Goal: Information Seeking & Learning: Learn about a topic

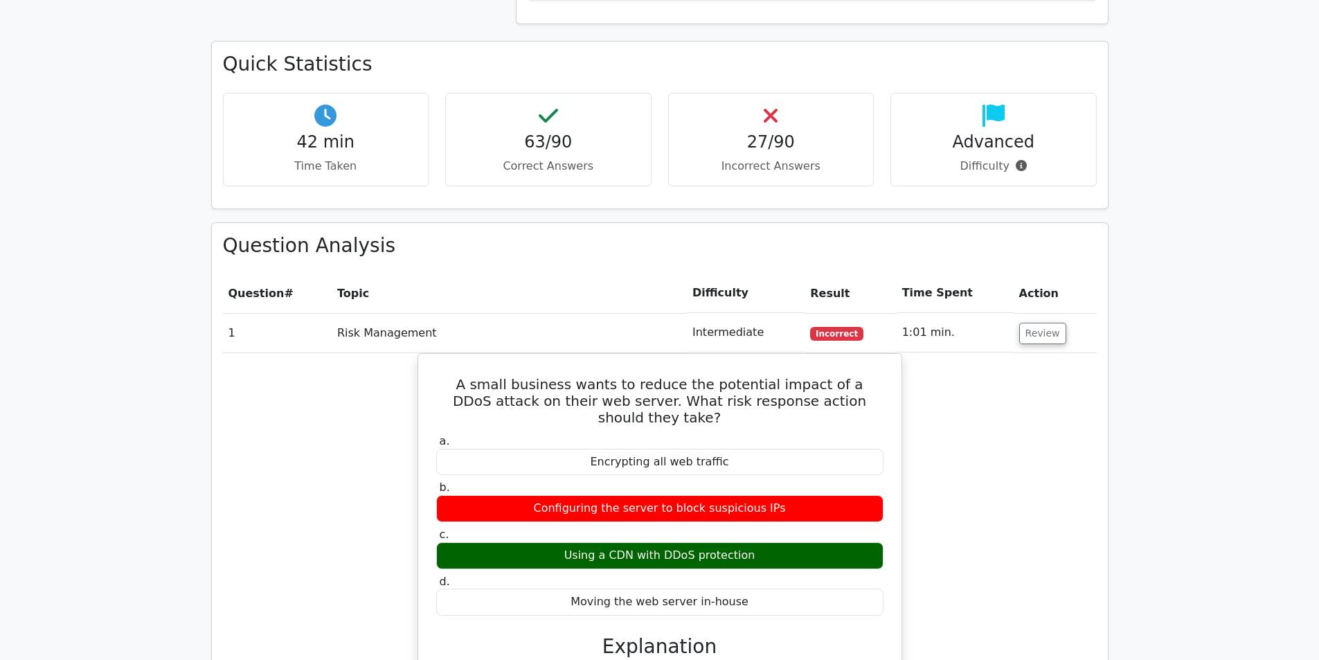
scroll to position [1592, 0]
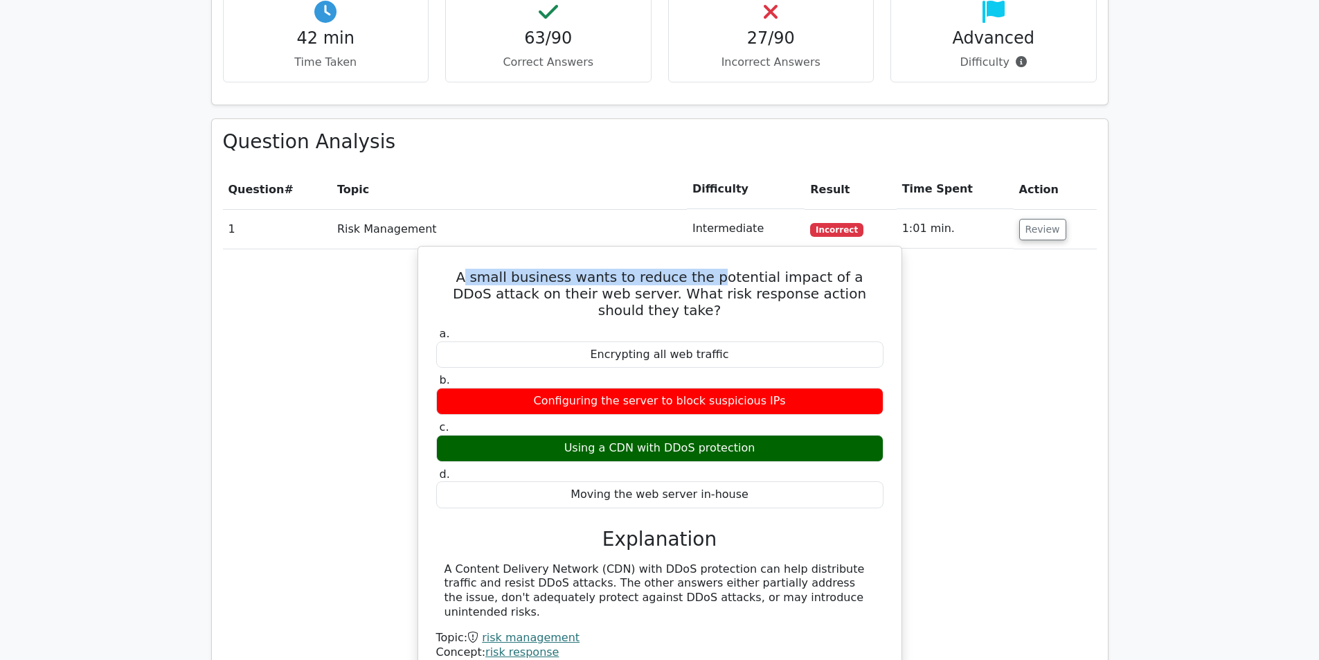
drag, startPoint x: 442, startPoint y: 224, endPoint x: 716, endPoint y: 229, distance: 273.5
click at [702, 269] on h5 "A small business wants to reduce the potential impact of a DDoS attack on their…" at bounding box center [660, 294] width 450 height 50
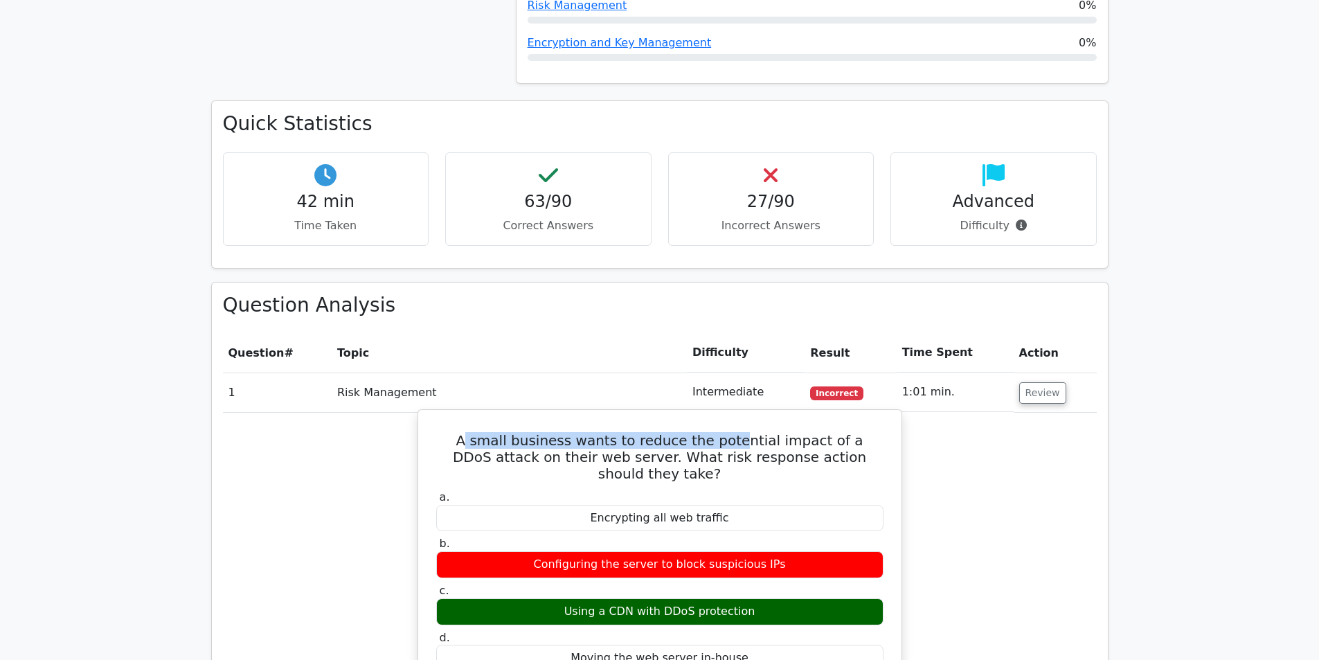
scroll to position [1385, 0]
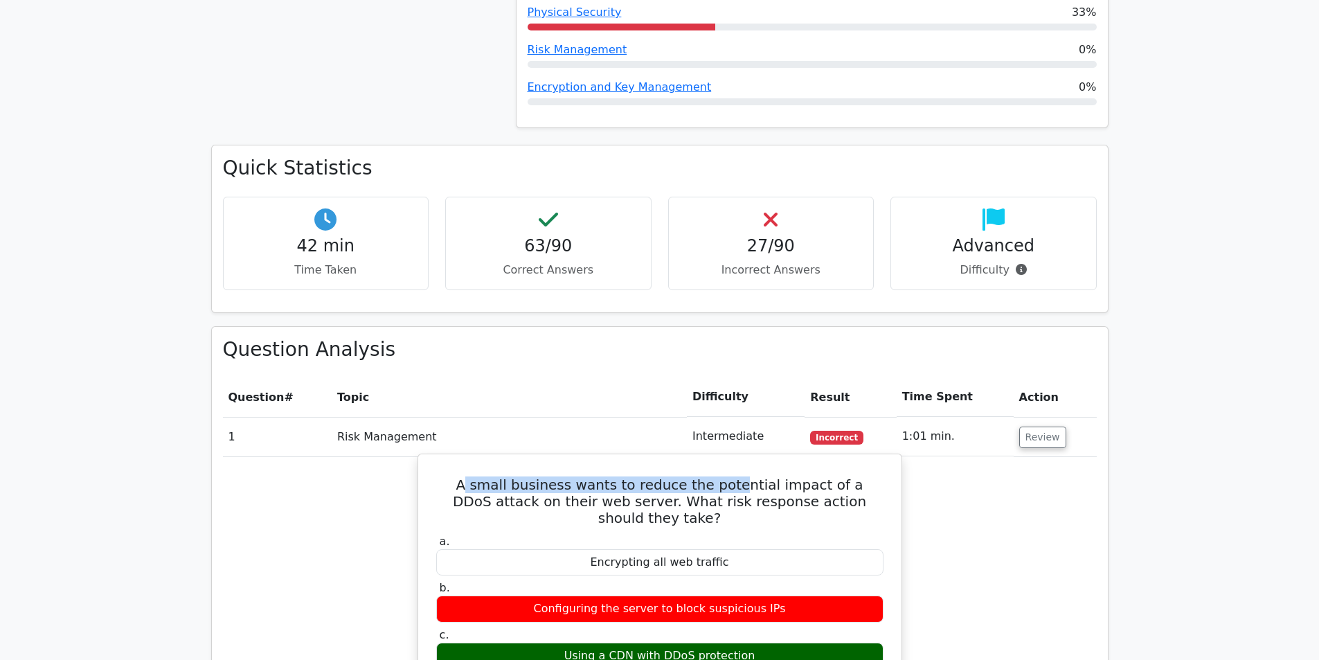
click at [504, 476] on h5 "A small business wants to reduce the potential impact of a DDoS attack on their…" at bounding box center [660, 501] width 450 height 50
drag, startPoint x: 483, startPoint y: 429, endPoint x: 547, endPoint y: 448, distance: 67.0
click at [547, 476] on h5 "A small business wants to reduce the potential impact of a DDoS attack on their…" at bounding box center [660, 501] width 450 height 50
click at [548, 476] on h5 "A small business wants to reduce the potential impact of a DDoS attack on their…" at bounding box center [660, 501] width 450 height 50
click at [639, 476] on h5 "A small business wants to reduce the potential impact of a DDoS attack on their…" at bounding box center [660, 501] width 450 height 50
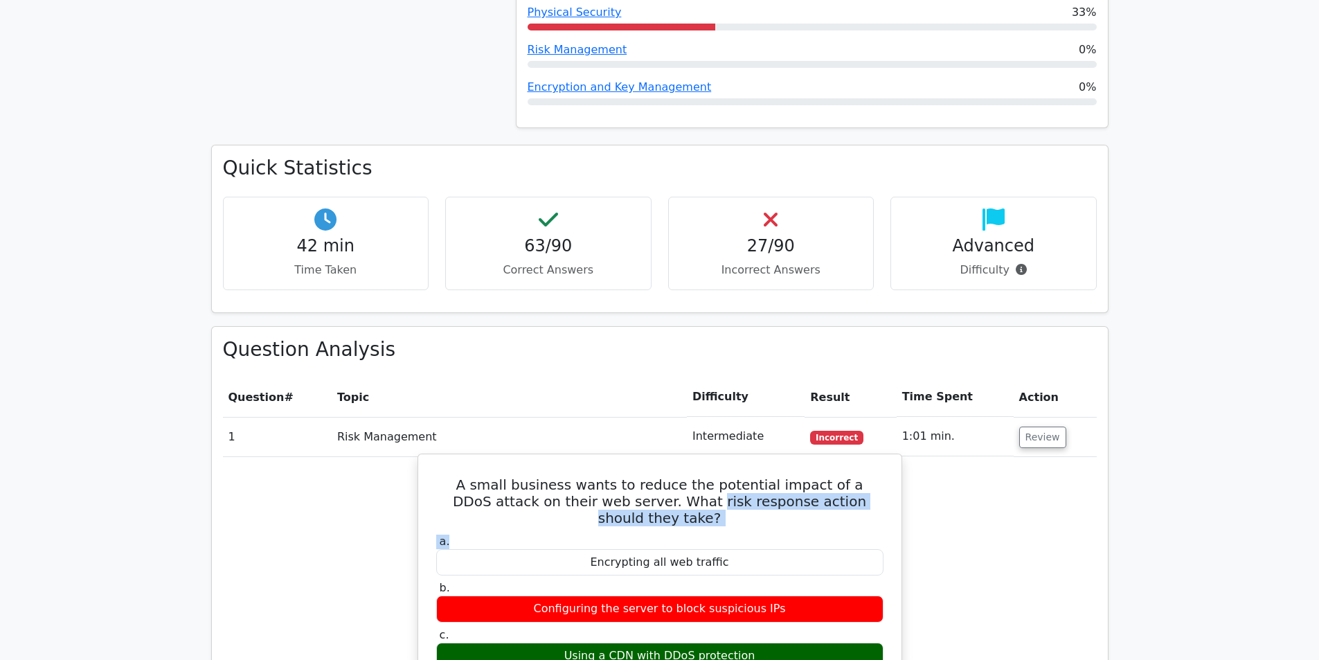
drag, startPoint x: 622, startPoint y: 453, endPoint x: 773, endPoint y: 464, distance: 152.0
click at [772, 464] on div "A small business wants to reduce the potential impact of a DDoS attack on their…" at bounding box center [660, 669] width 472 height 419
click at [774, 464] on div "A small business wants to reduce the potential impact of a DDoS attack on their…" at bounding box center [660, 669] width 472 height 419
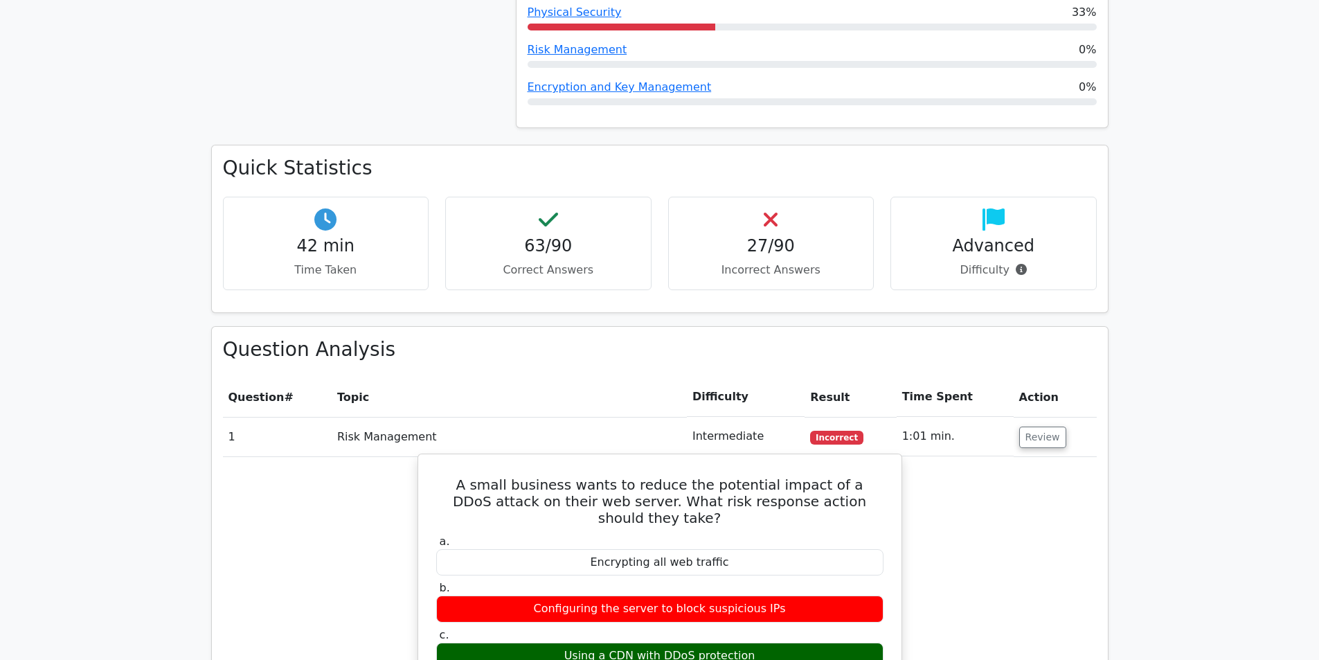
click at [751, 476] on h5 "A small business wants to reduce the potential impact of a DDoS attack on their…" at bounding box center [660, 501] width 450 height 50
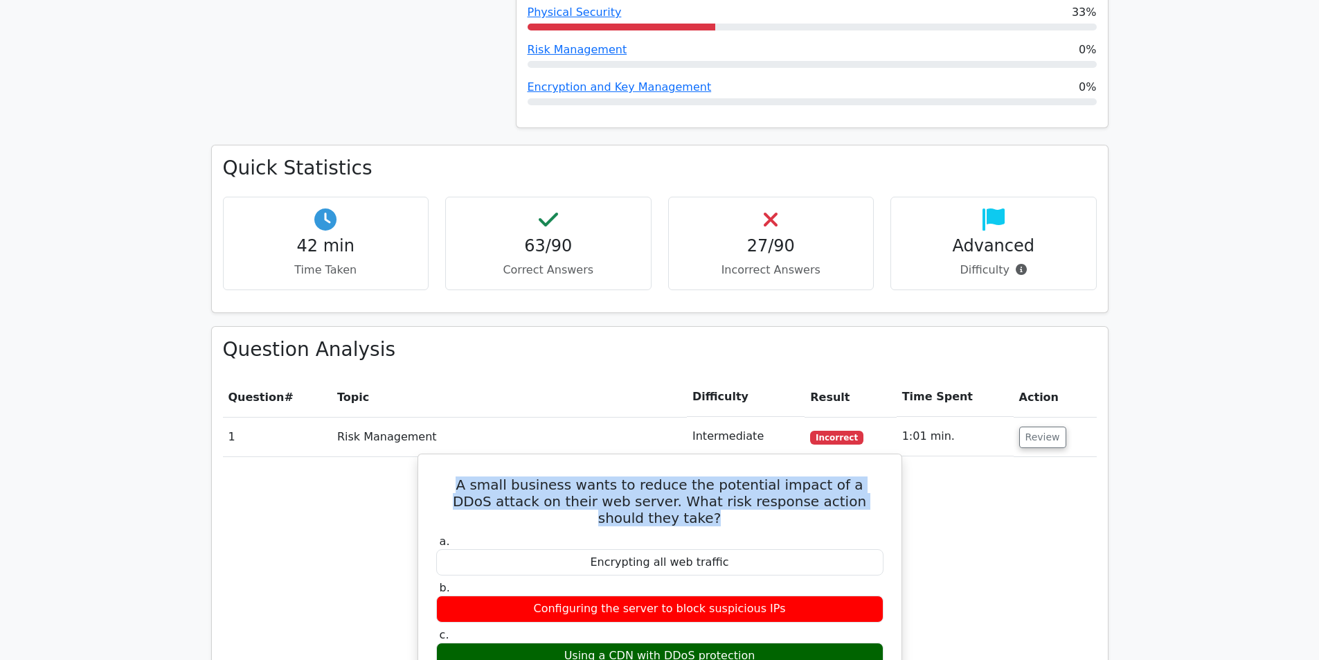
click at [751, 476] on h5 "A small business wants to reduce the potential impact of a DDoS attack on their…" at bounding box center [660, 501] width 450 height 50
click at [708, 476] on h5 "A small business wants to reduce the potential impact of a DDoS attack on their…" at bounding box center [660, 501] width 450 height 50
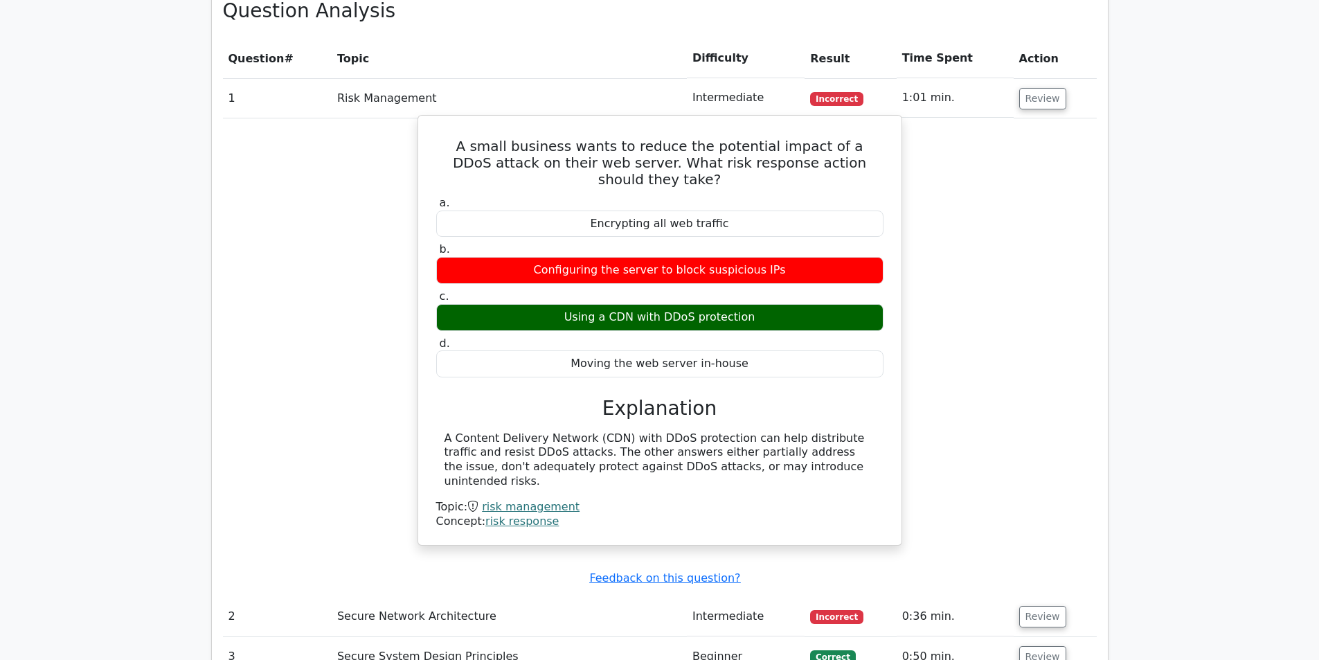
scroll to position [1731, 0]
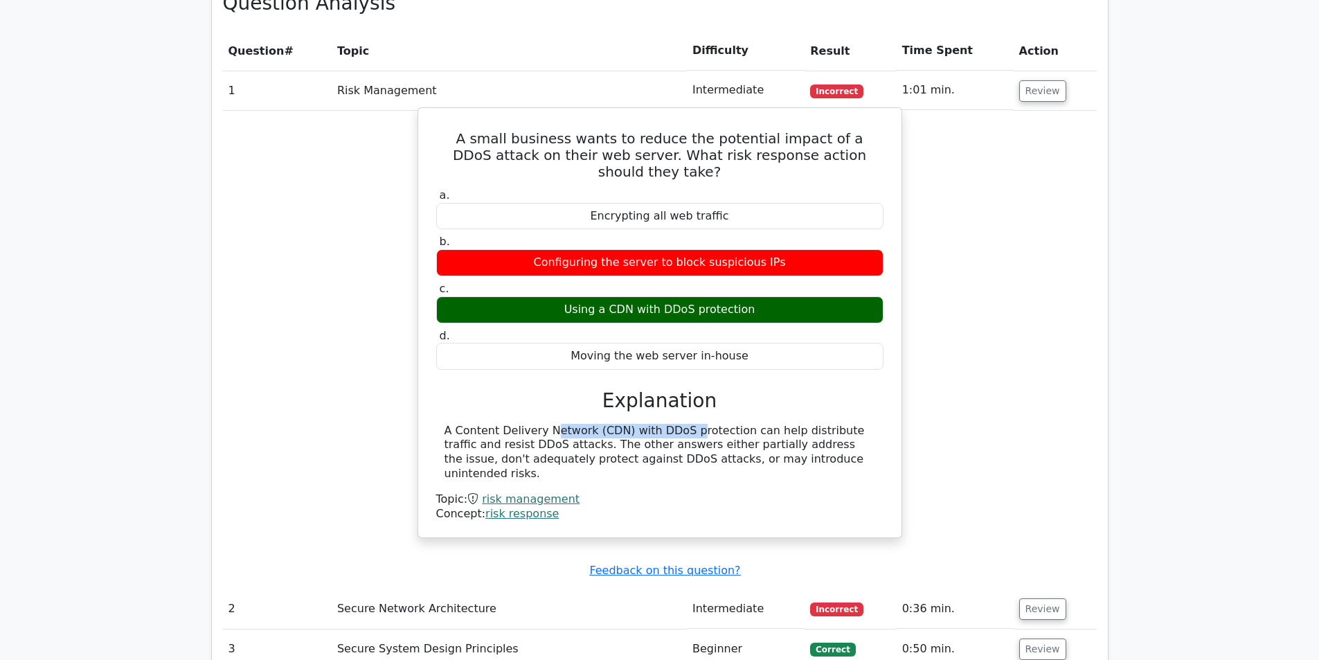
drag, startPoint x: 460, startPoint y: 363, endPoint x: 584, endPoint y: 367, distance: 124.0
click at [584, 424] on div "A Content Delivery Network (CDN) with DDoS protection can help distribute traff…" at bounding box center [659, 452] width 431 height 57
drag, startPoint x: 685, startPoint y: 368, endPoint x: 586, endPoint y: 372, distance: 99.1
click at [586, 424] on div "A Content Delivery Network (CDN) with DDoS protection can help distribute traff…" at bounding box center [659, 452] width 431 height 57
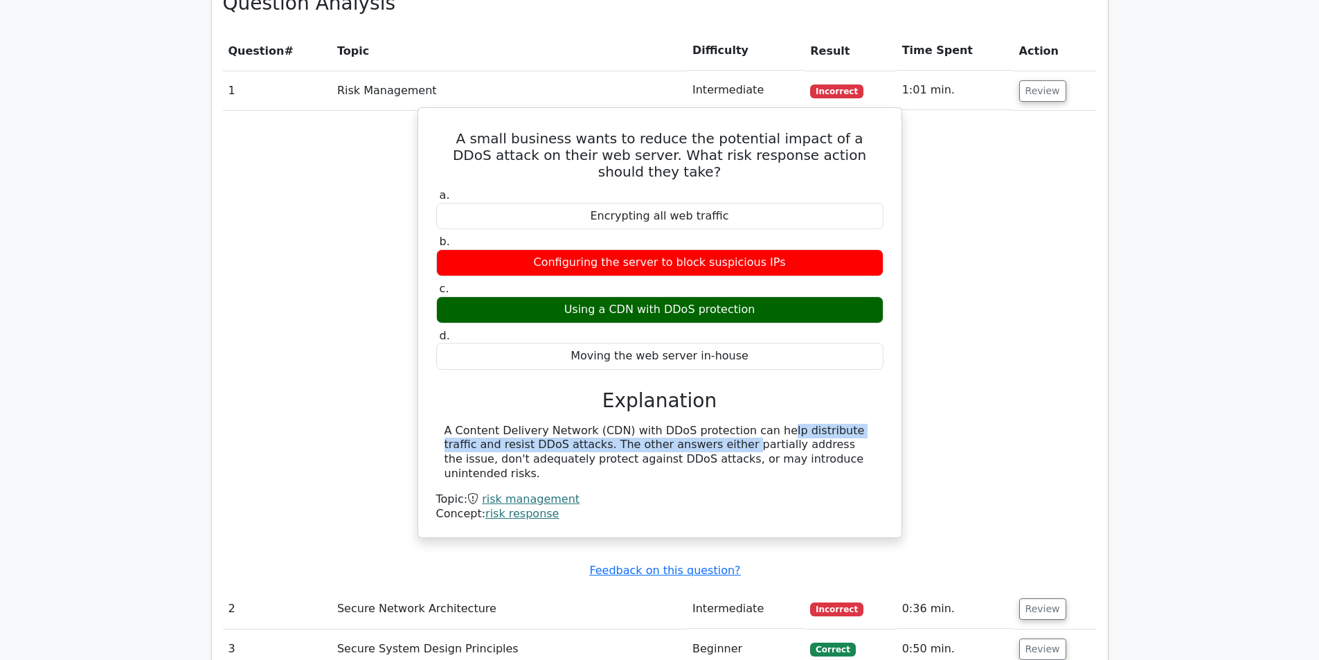
click at [586, 424] on div "A Content Delivery Network (CDN) with DDoS protection can help distribute traff…" at bounding box center [659, 452] width 431 height 57
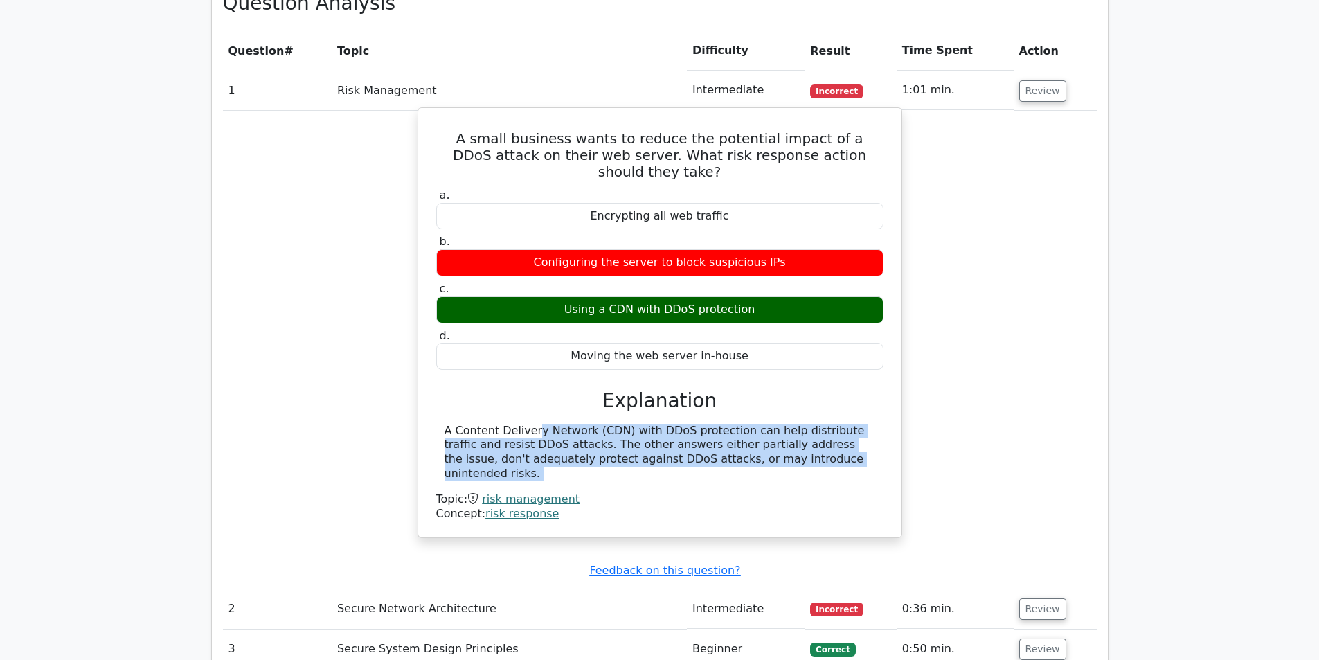
click at [586, 424] on div "A Content Delivery Network (CDN) with DDoS protection can help distribute traff…" at bounding box center [659, 452] width 431 height 57
click at [649, 424] on div "A Content Delivery Network (CDN) with DDoS protection can help distribute traff…" at bounding box center [659, 452] width 431 height 57
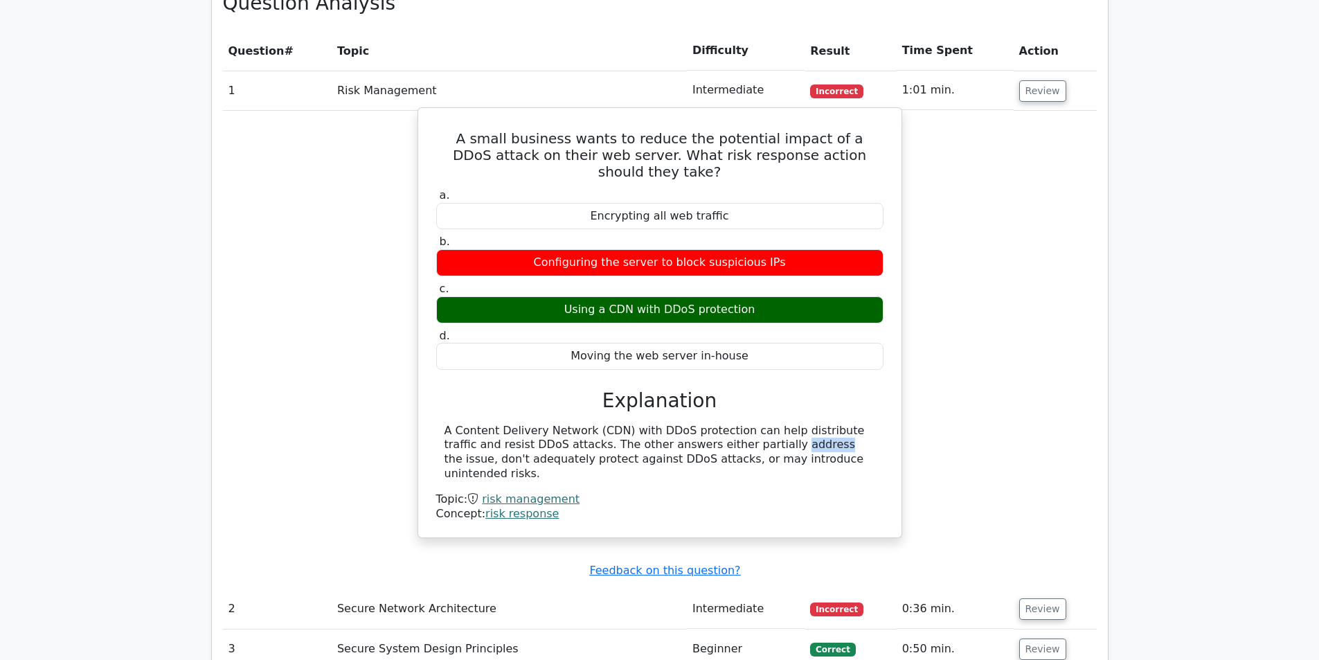
click at [649, 424] on div "A Content Delivery Network (CDN) with DDoS protection can help distribute traff…" at bounding box center [659, 452] width 431 height 57
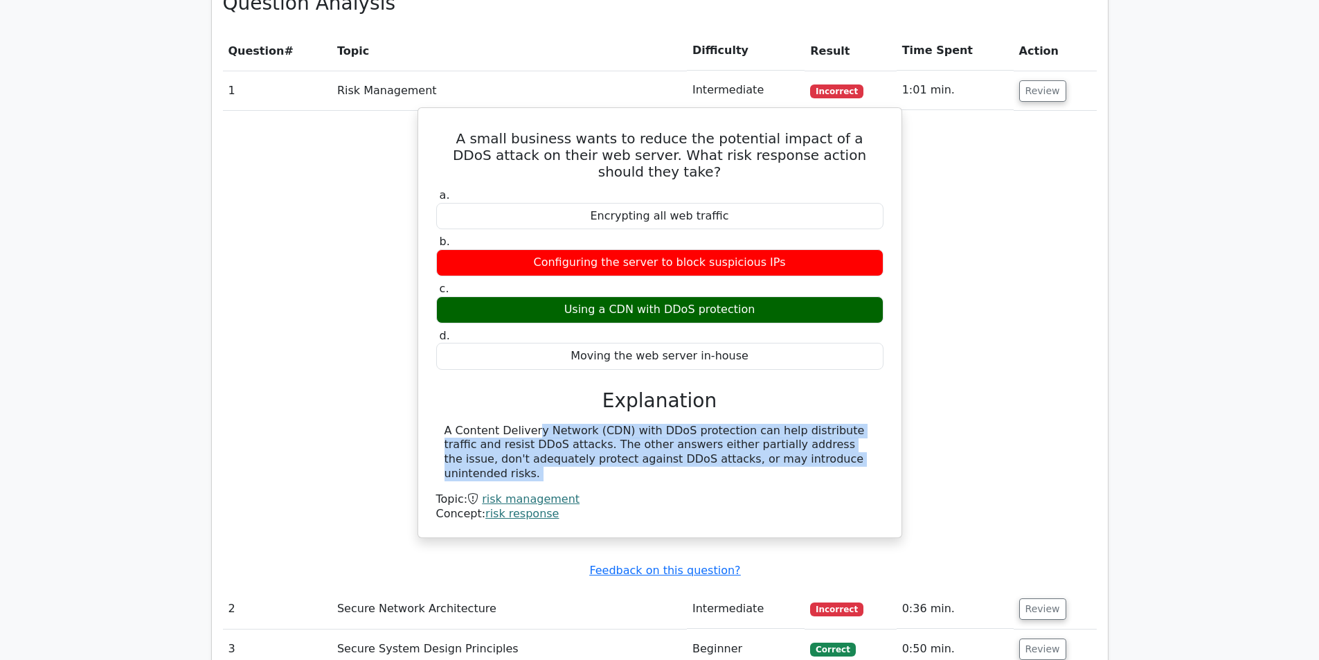
click at [649, 424] on div "A Content Delivery Network (CDN) with DDoS protection can help distribute traff…" at bounding box center [659, 452] width 431 height 57
click at [694, 424] on div "A Content Delivery Network (CDN) with DDoS protection can help distribute traff…" at bounding box center [659, 452] width 431 height 57
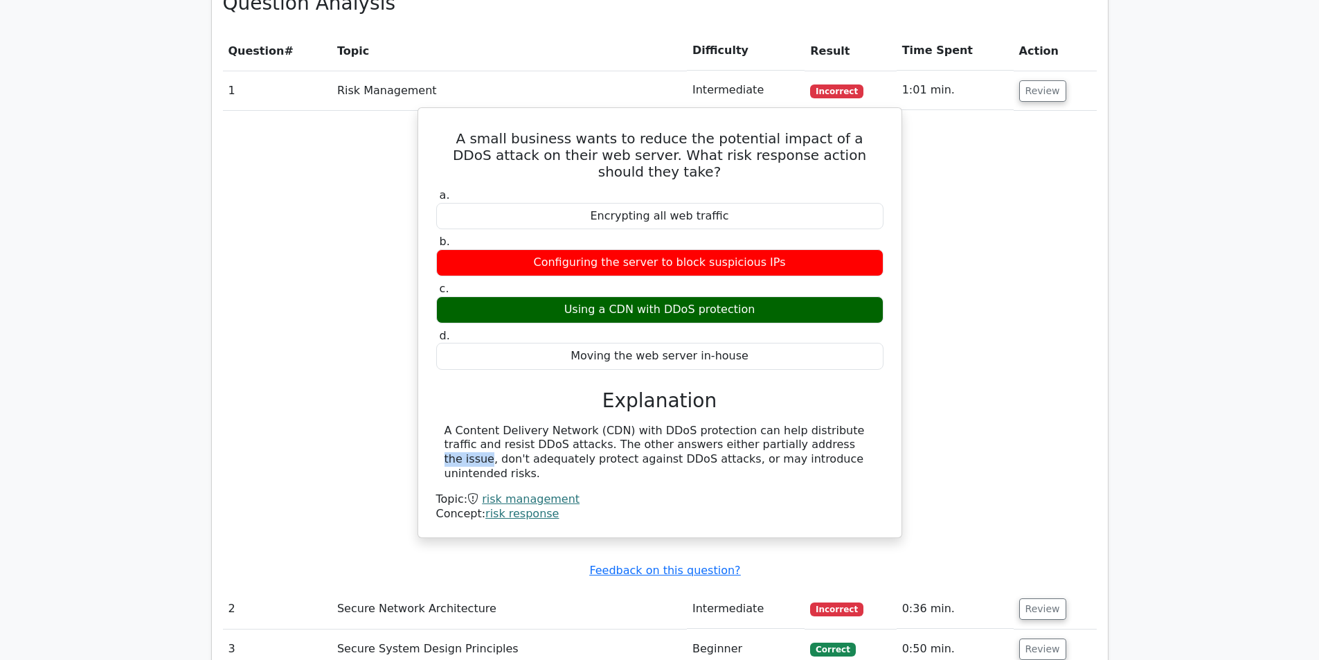
click at [694, 424] on div "A Content Delivery Network (CDN) with DDoS protection can help distribute traff…" at bounding box center [659, 452] width 431 height 57
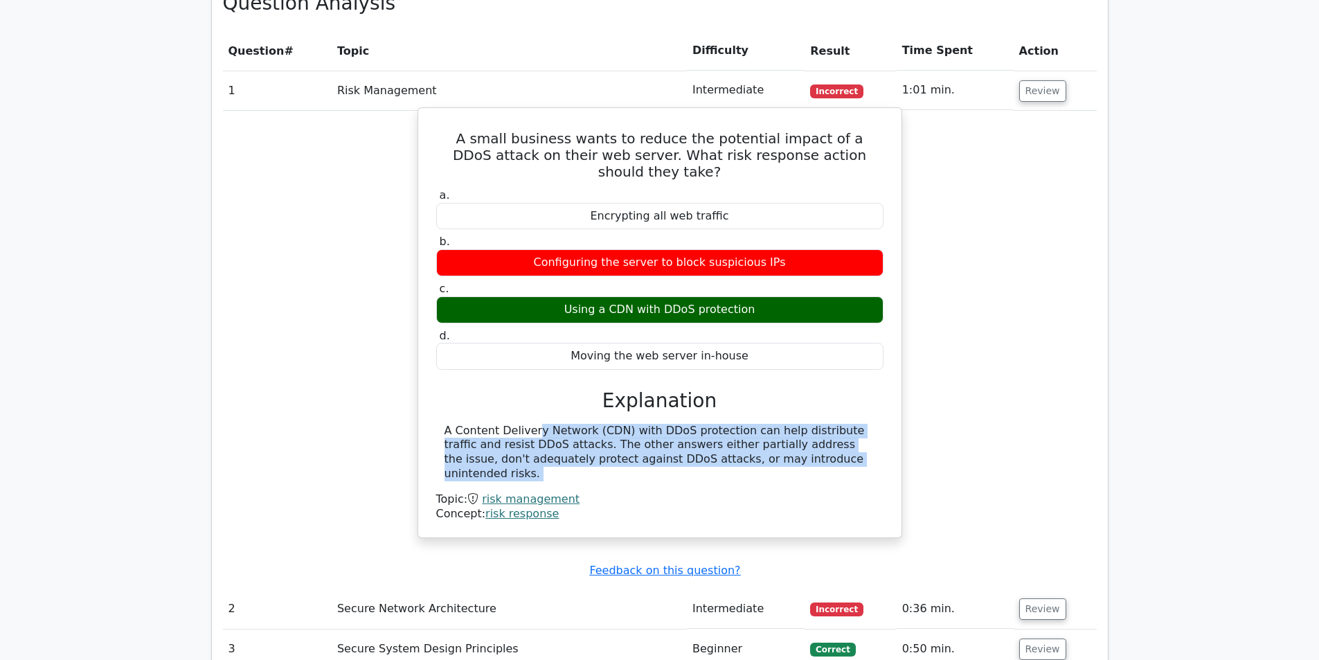
click at [694, 424] on div "A Content Delivery Network (CDN) with DDoS protection can help distribute traff…" at bounding box center [659, 452] width 431 height 57
click at [723, 424] on div "A Content Delivery Network (CDN) with DDoS protection can help distribute traff…" at bounding box center [659, 452] width 431 height 57
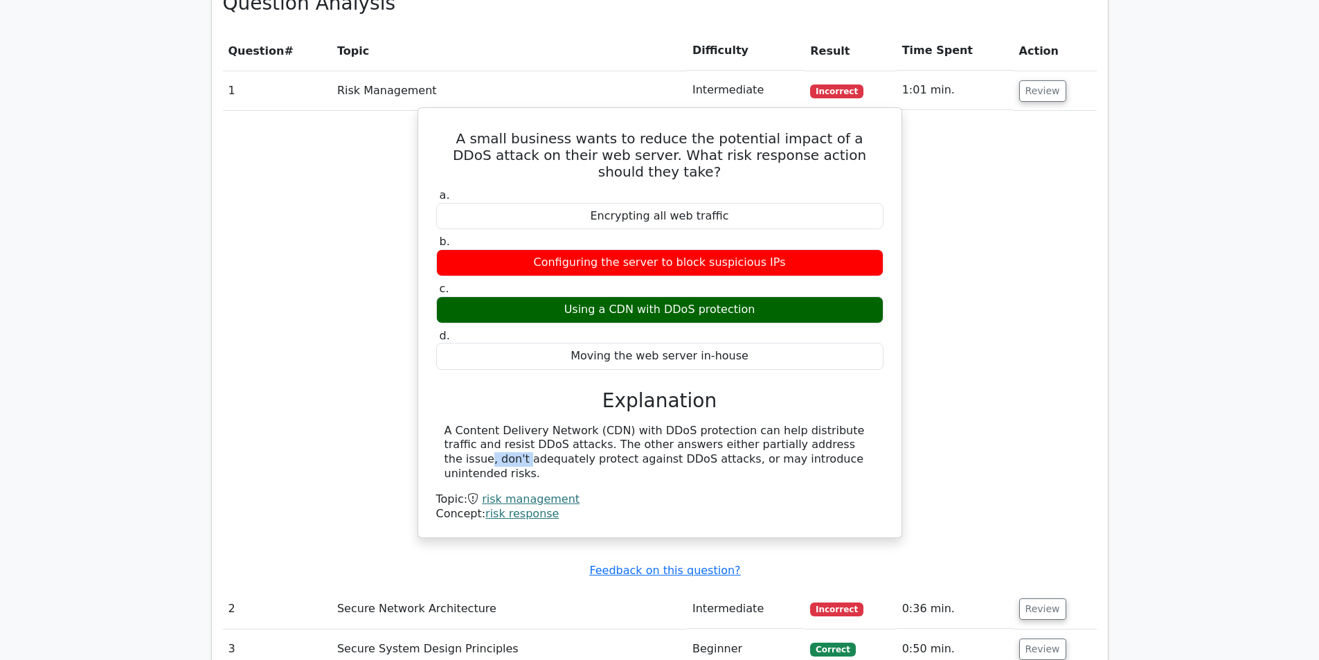
click at [723, 424] on div "A Content Delivery Network (CDN) with DDoS protection can help distribute traff…" at bounding box center [659, 452] width 431 height 57
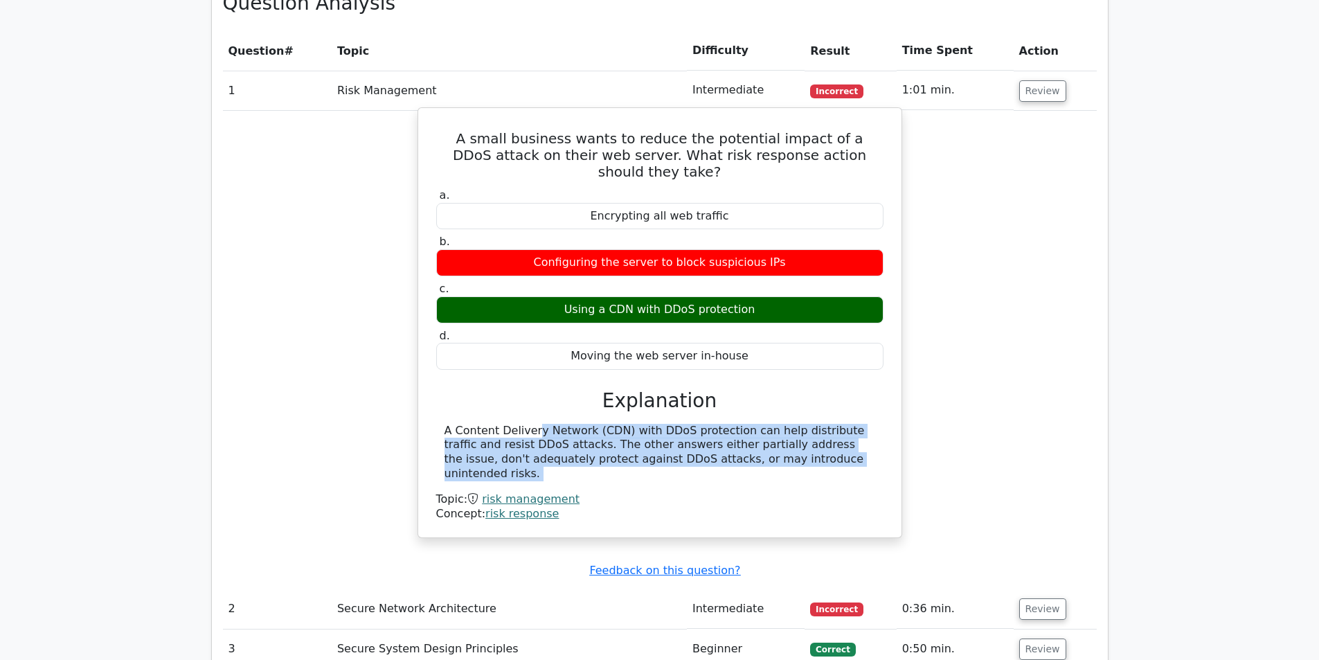
click at [723, 424] on div "A Content Delivery Network (CDN) with DDoS protection can help distribute traff…" at bounding box center [659, 452] width 431 height 57
click at [765, 424] on div "A Content Delivery Network (CDN) with DDoS protection can help distribute traff…" at bounding box center [659, 452] width 431 height 57
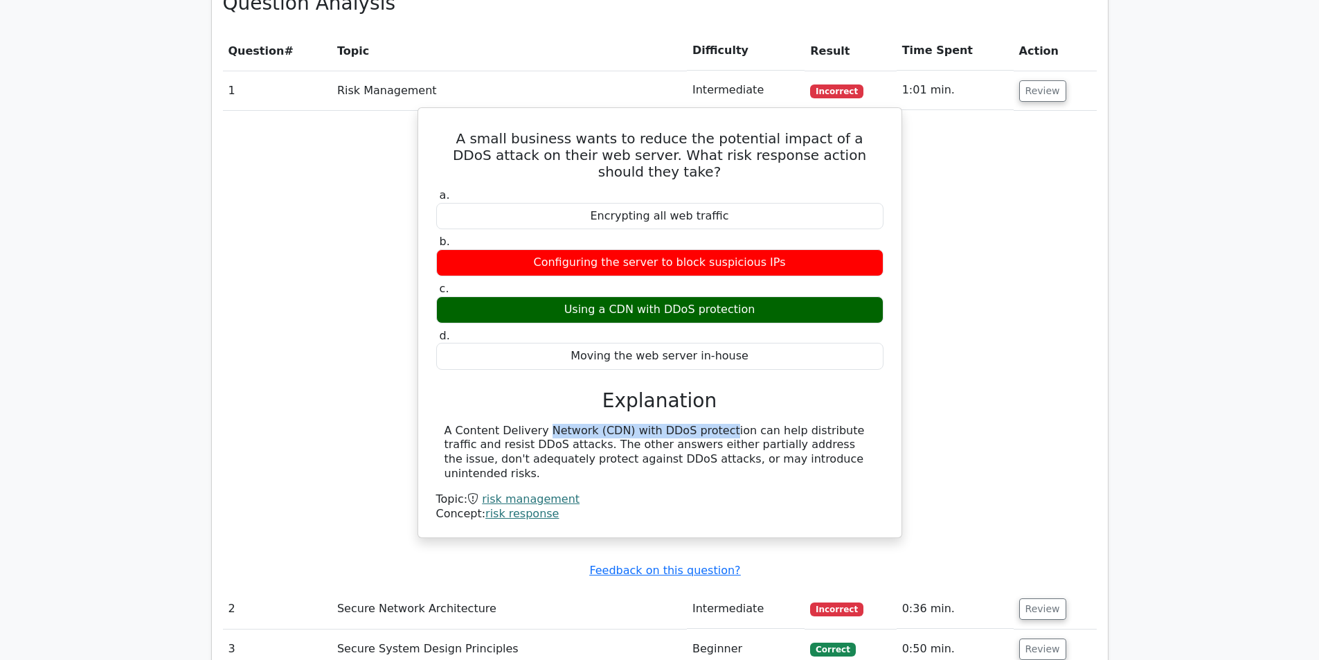
drag, startPoint x: 615, startPoint y: 365, endPoint x: 460, endPoint y: 362, distance: 155.1
click at [456, 424] on div "A Content Delivery Network (CDN) with DDoS protection can help distribute traff…" at bounding box center [659, 452] width 431 height 57
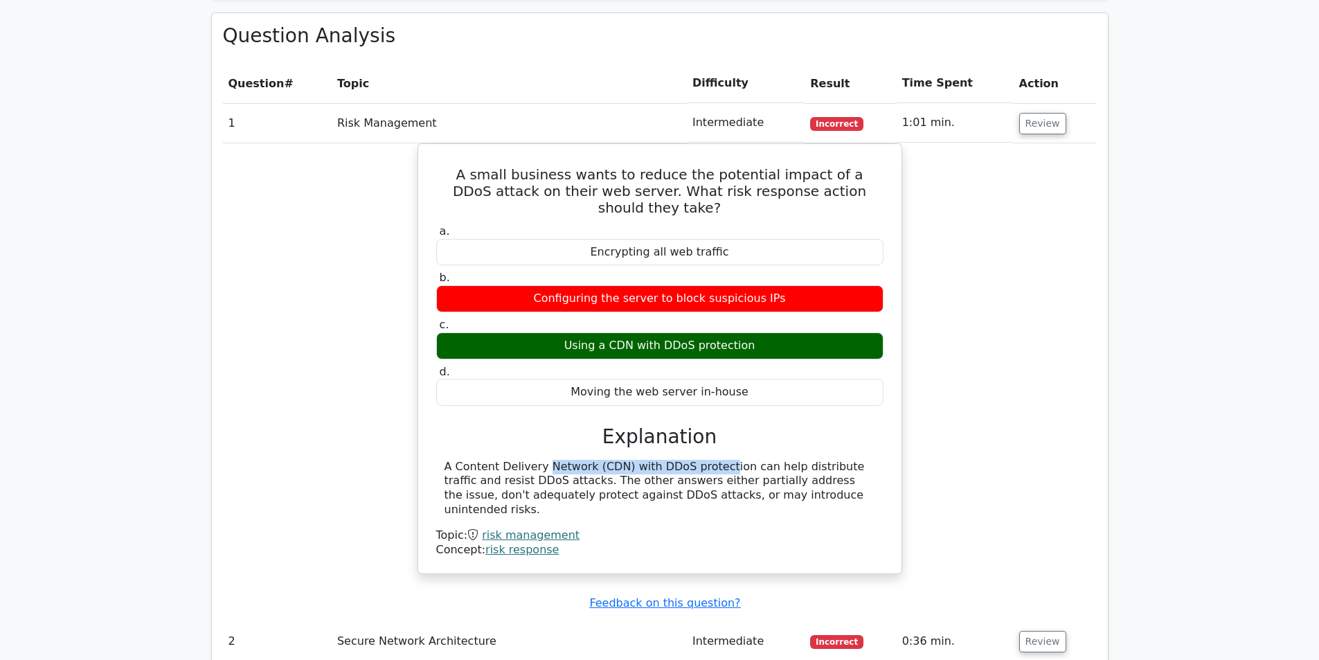
scroll to position [1869, 0]
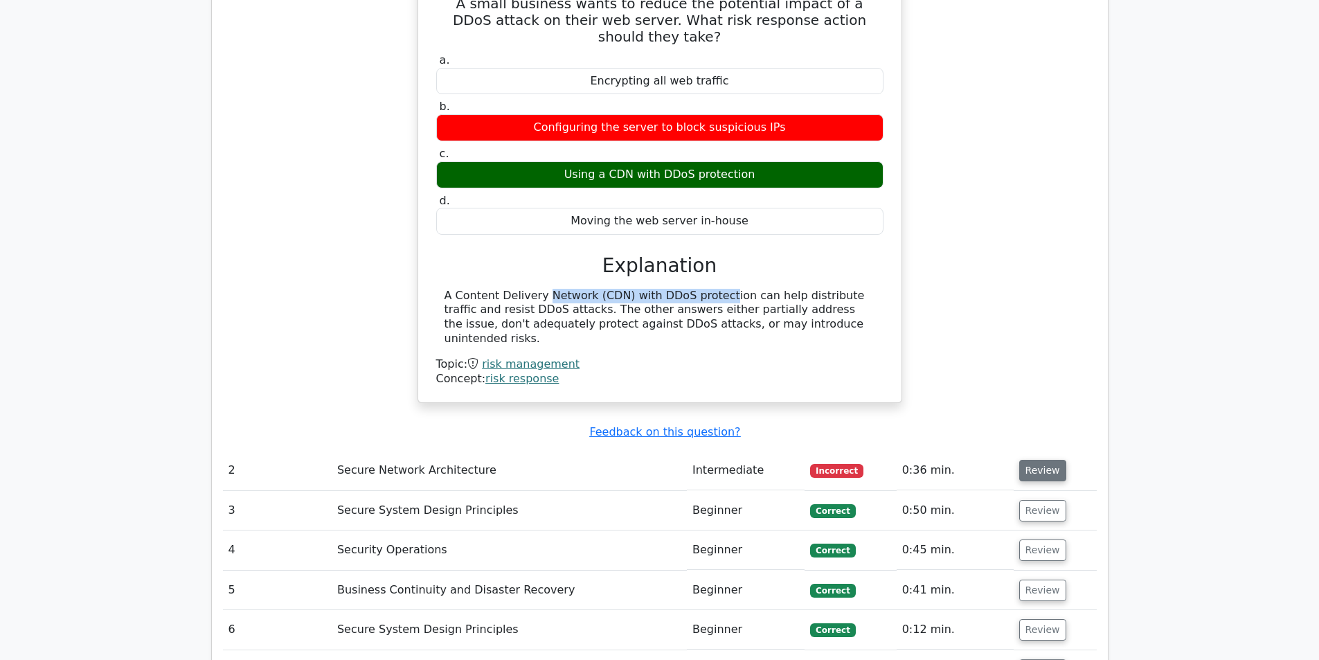
click at [1035, 460] on button "Review" at bounding box center [1042, 470] width 47 height 21
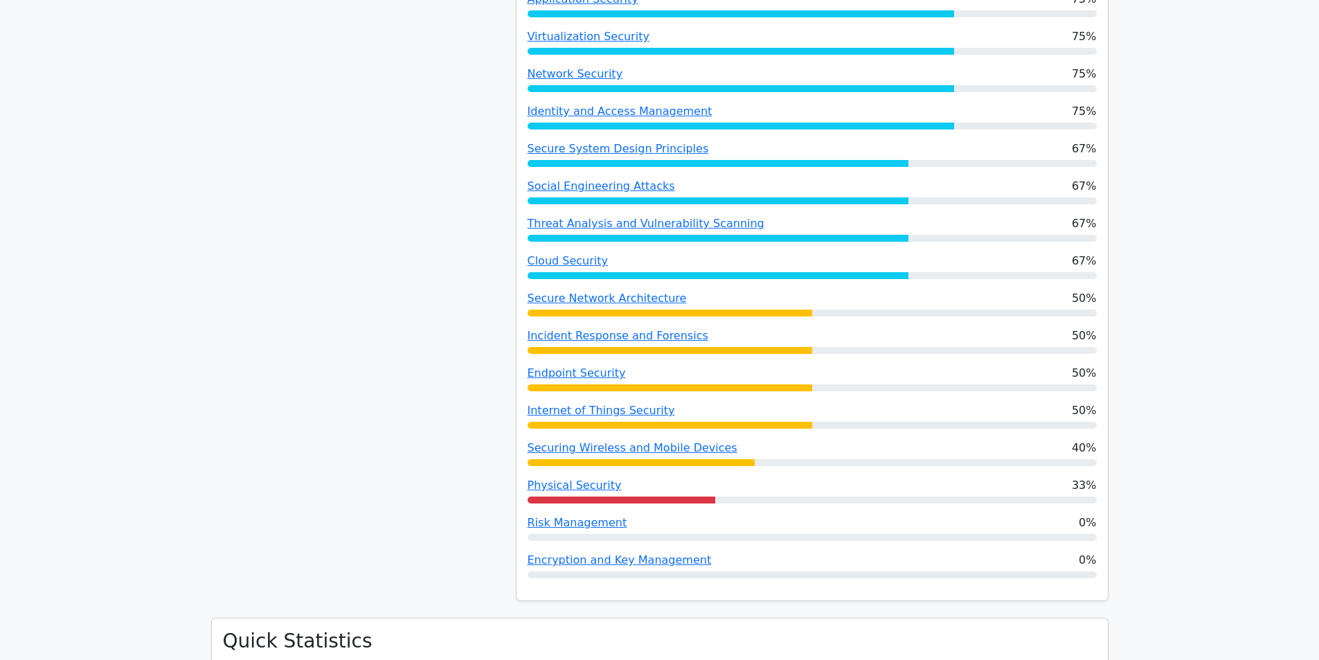
scroll to position [900, 0]
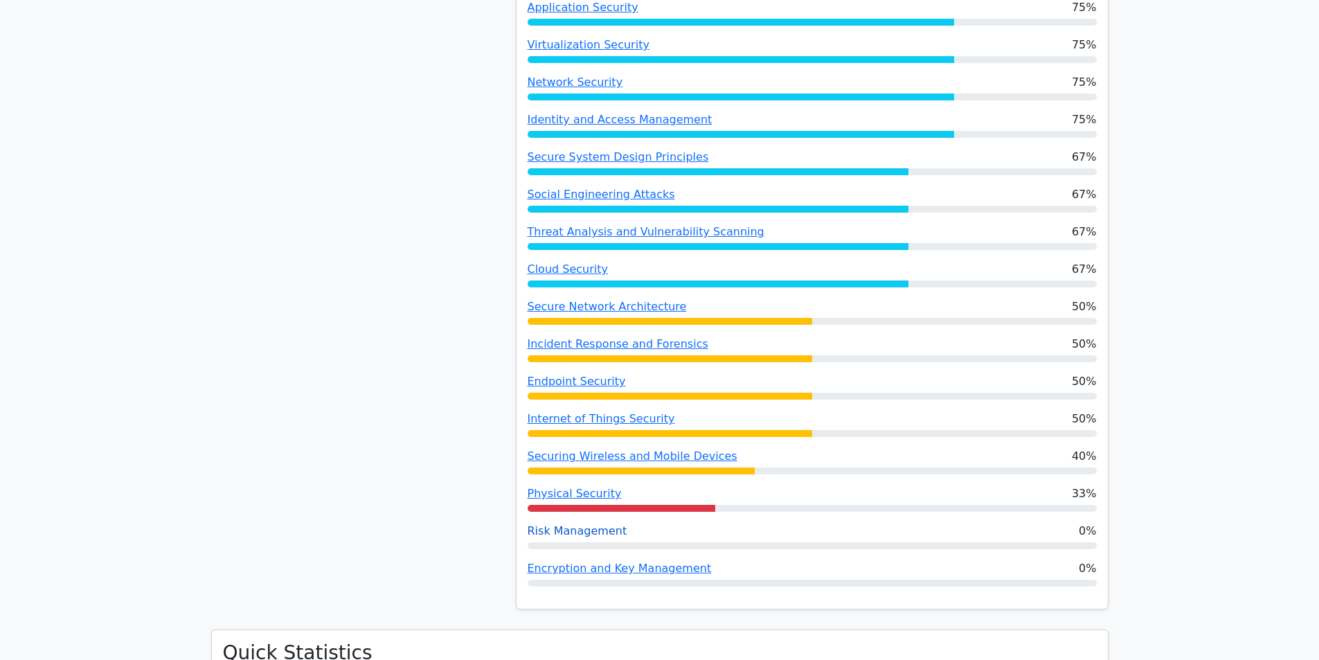
click at [599, 524] on link "Risk Management" at bounding box center [578, 530] width 100 height 13
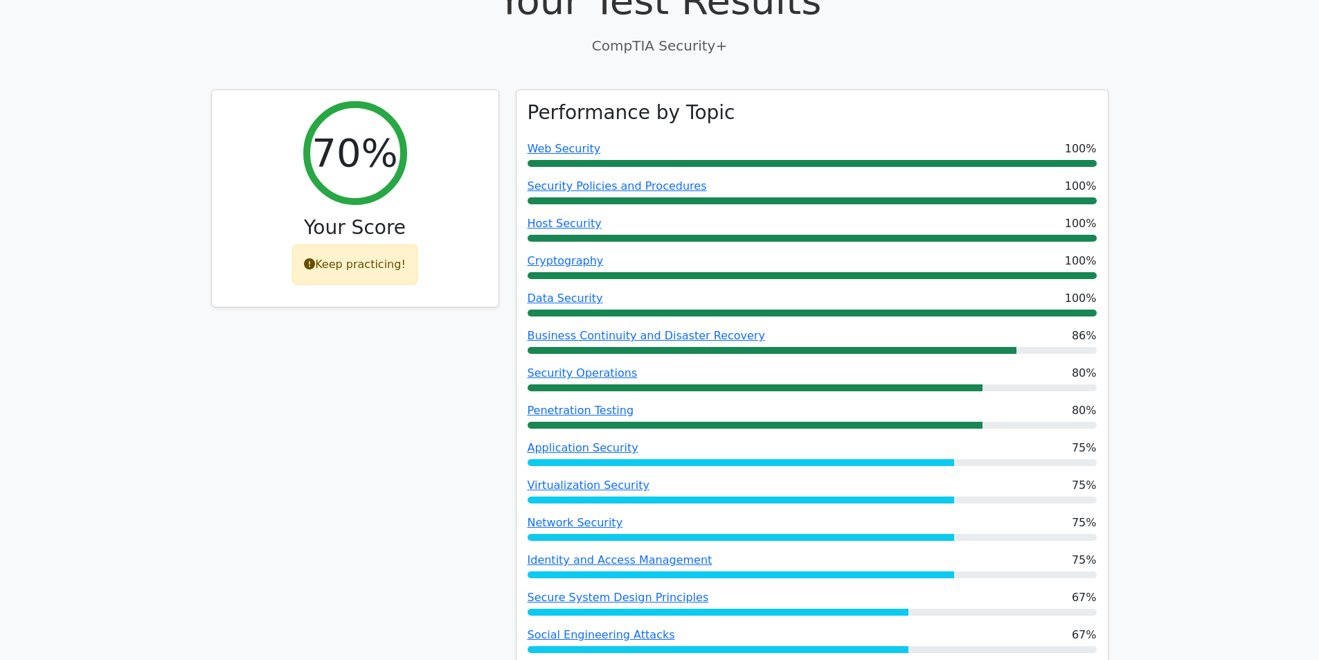
scroll to position [485, 0]
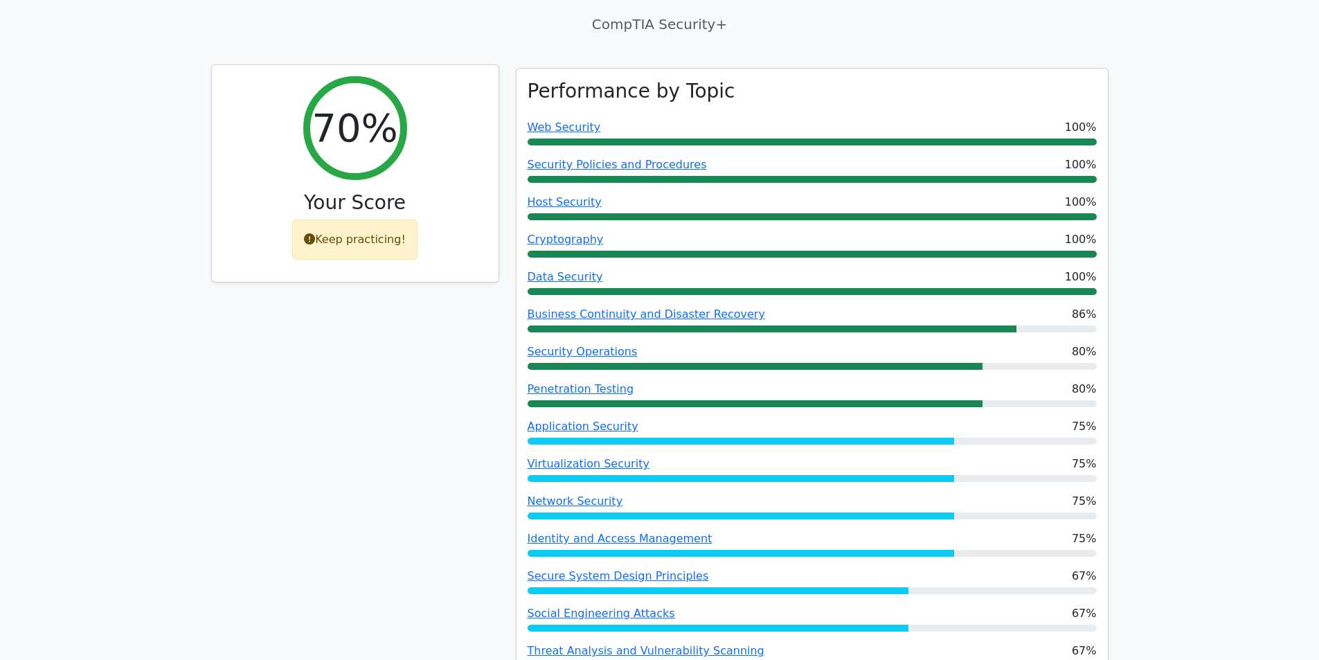
click at [312, 233] on icon at bounding box center [309, 238] width 11 height 11
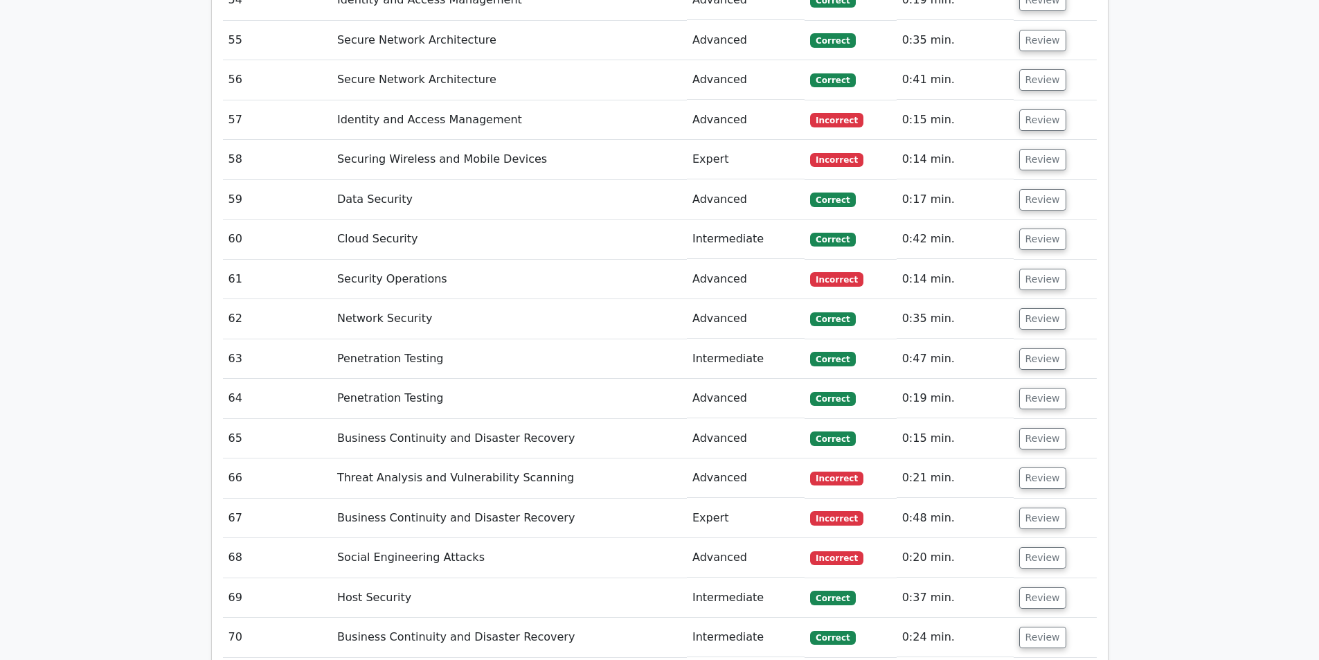
scroll to position [4846, 0]
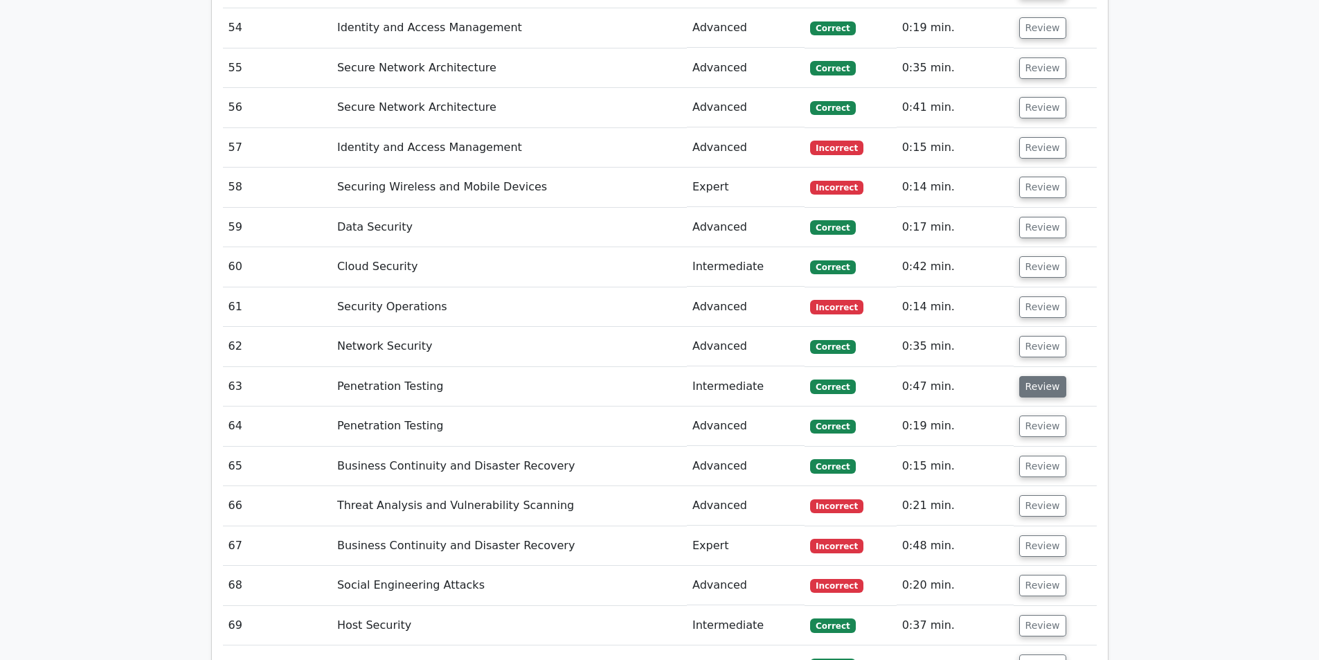
click at [1032, 376] on button "Review" at bounding box center [1042, 386] width 47 height 21
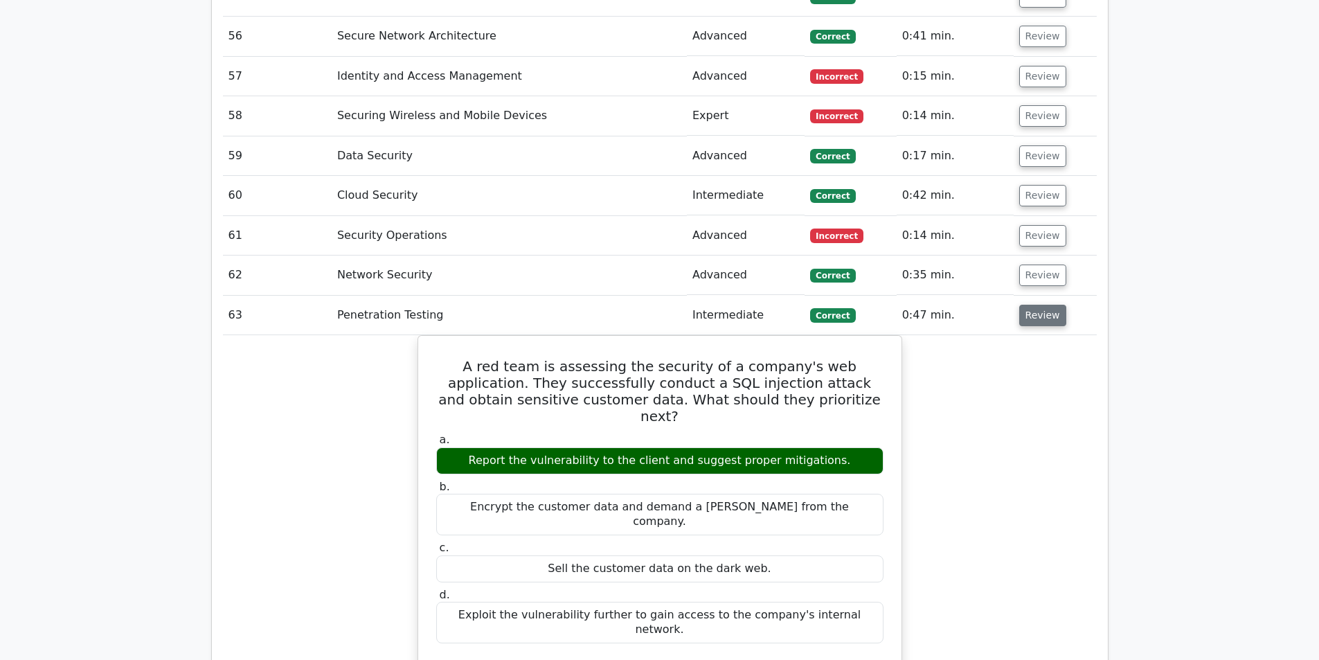
scroll to position [4915, 0]
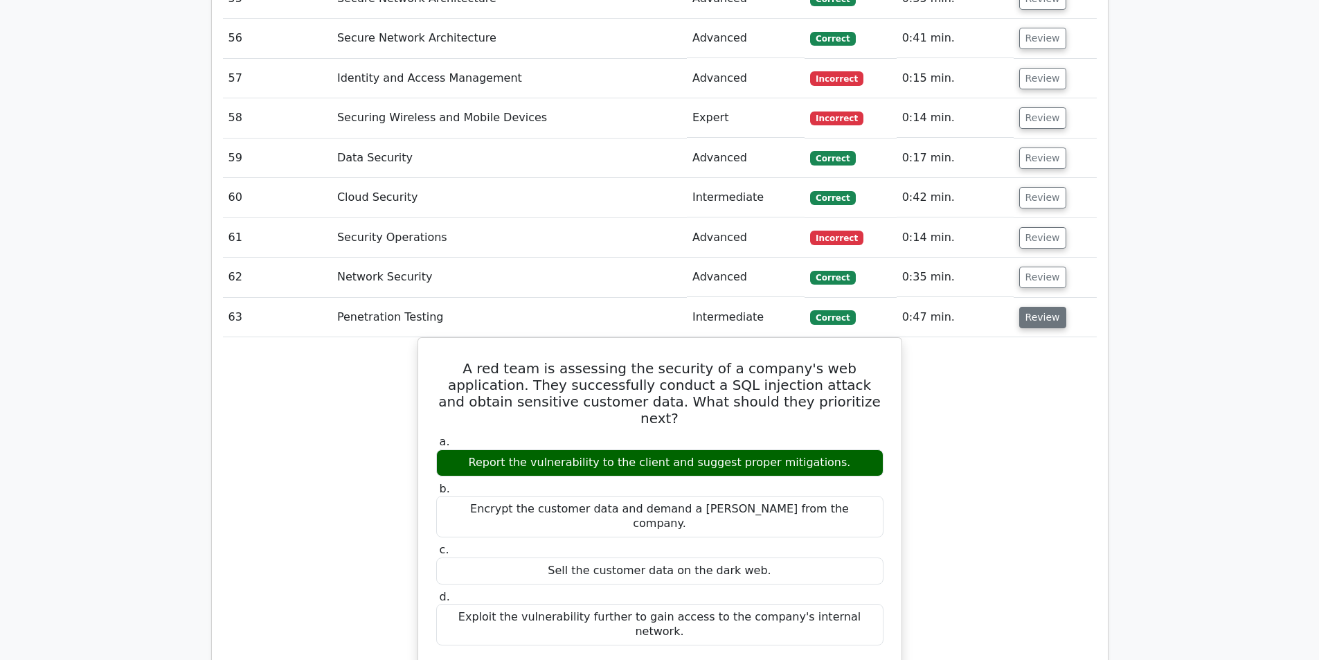
click at [1026, 307] on button "Review" at bounding box center [1042, 317] width 47 height 21
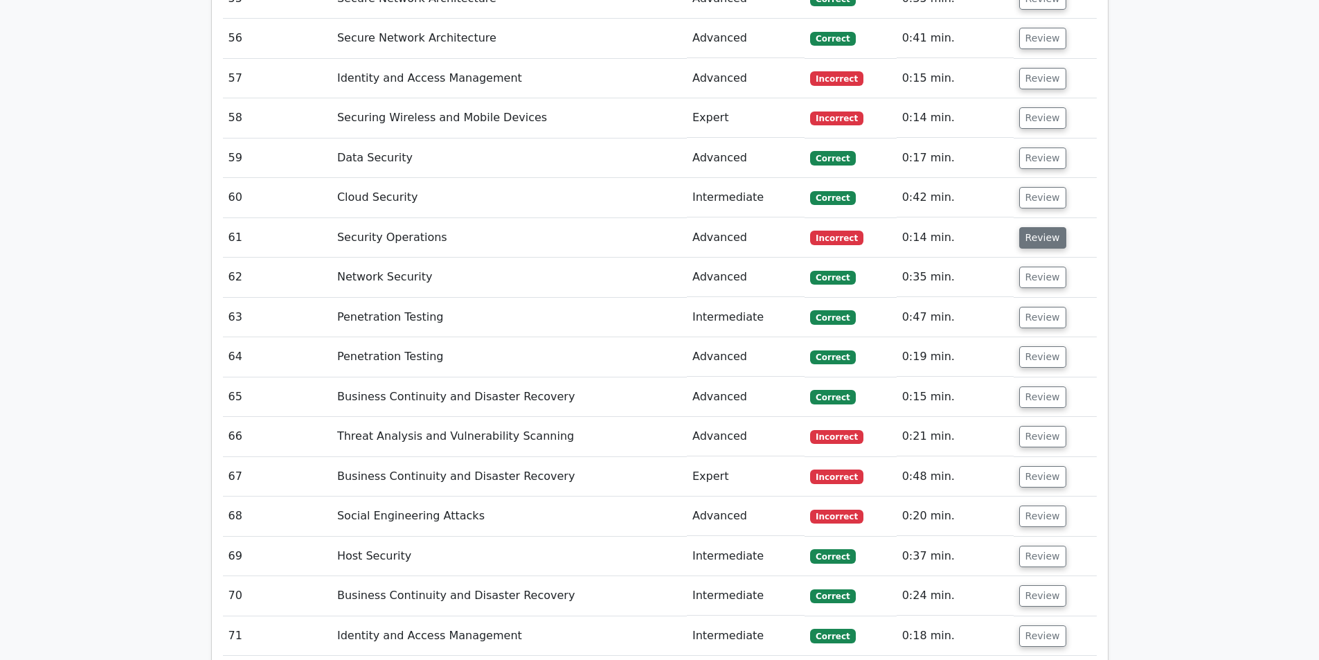
click at [1024, 227] on button "Review" at bounding box center [1042, 237] width 47 height 21
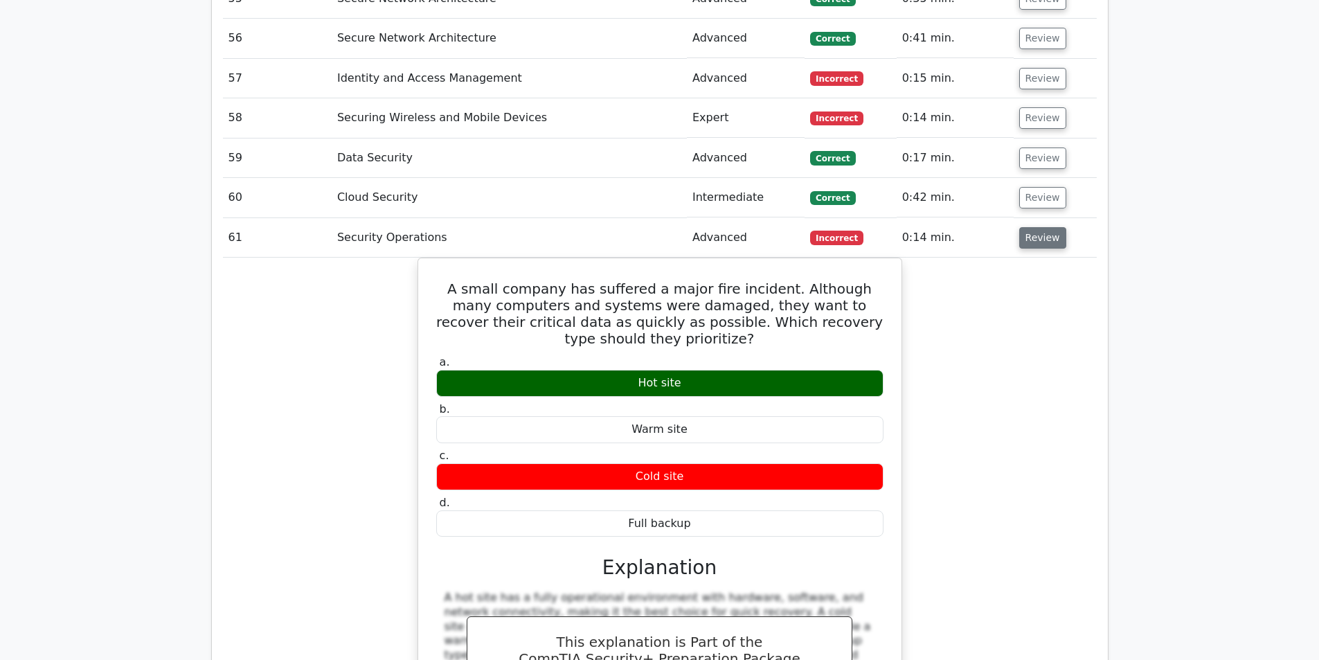
click at [1024, 227] on button "Review" at bounding box center [1042, 237] width 47 height 21
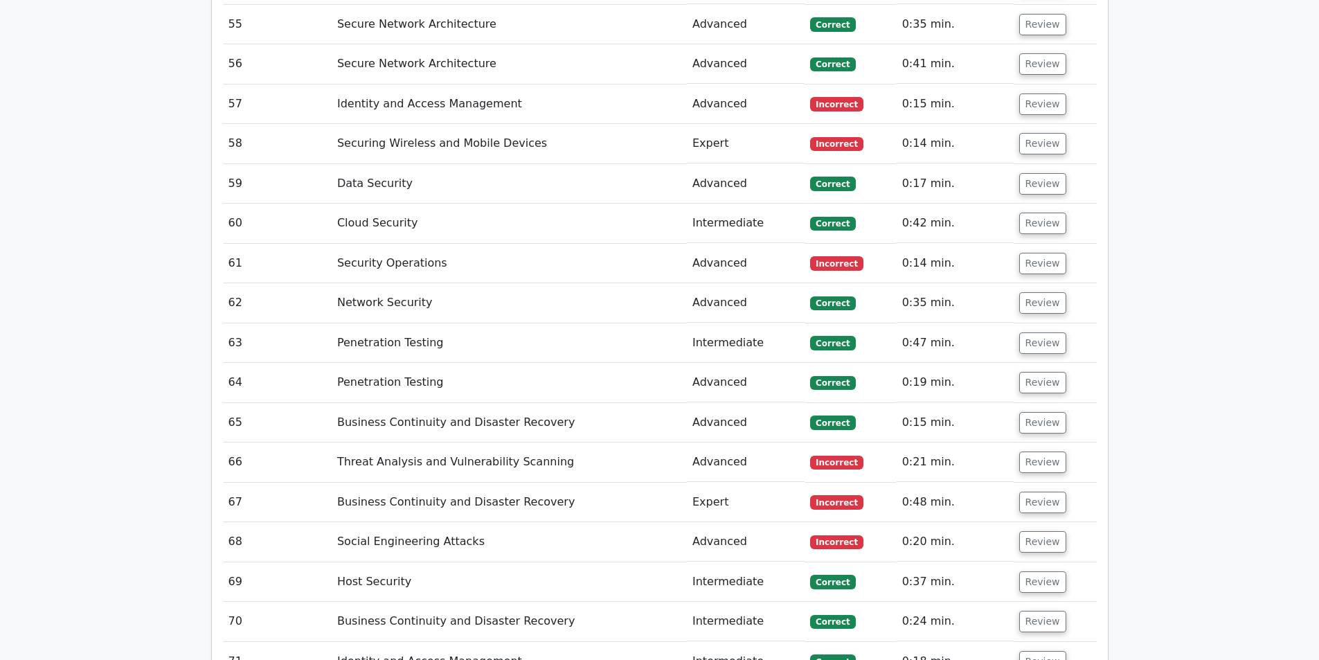
scroll to position [4777, 0]
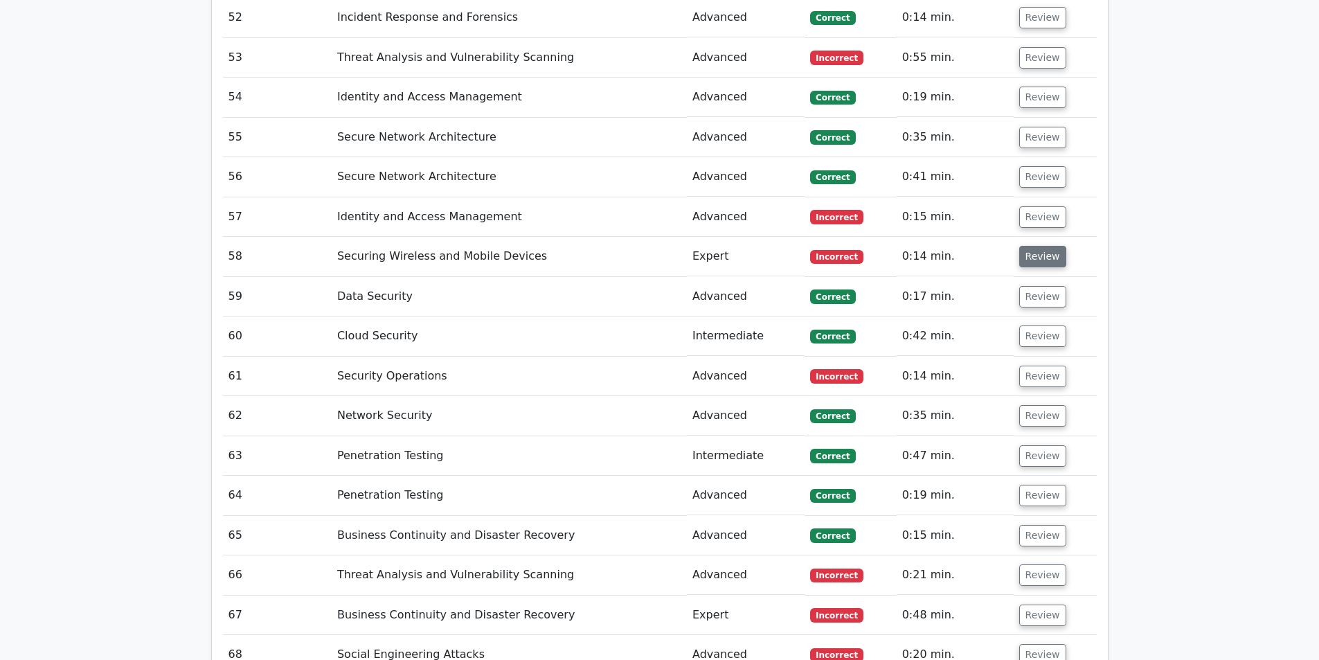
click at [1032, 246] on button "Review" at bounding box center [1042, 256] width 47 height 21
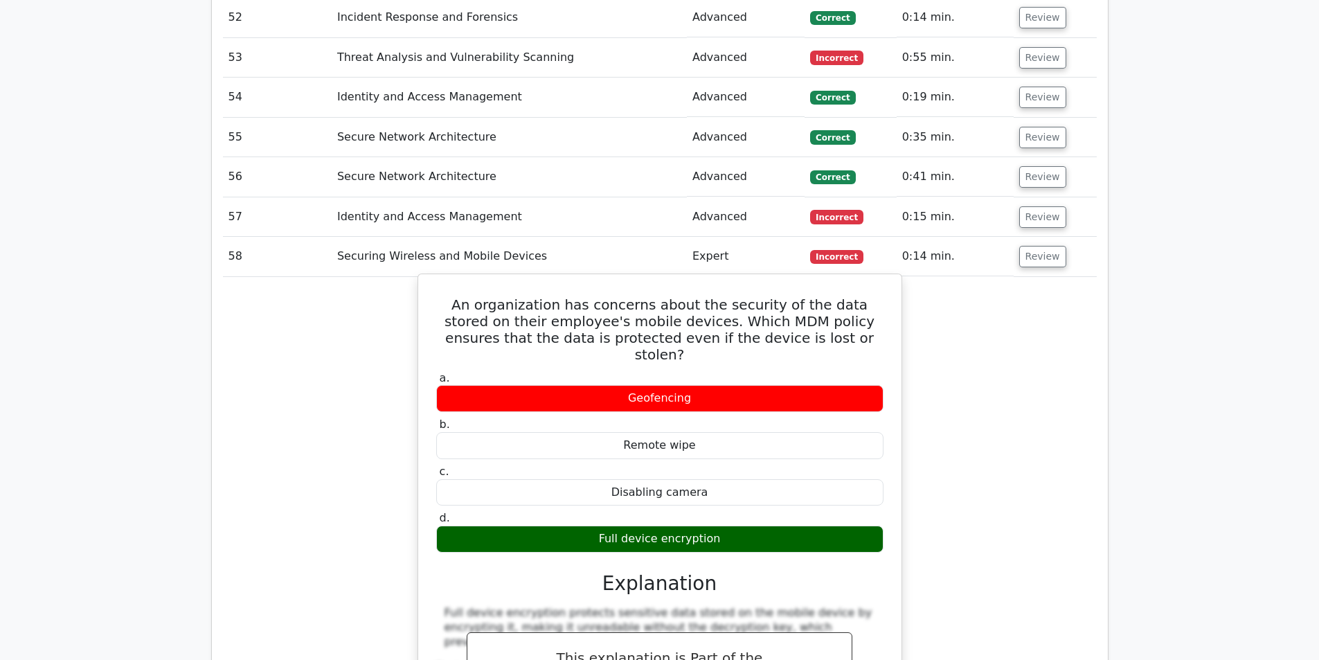
click at [638, 296] on h5 "An organization has concerns about the security of the data stored on their emp…" at bounding box center [660, 329] width 450 height 66
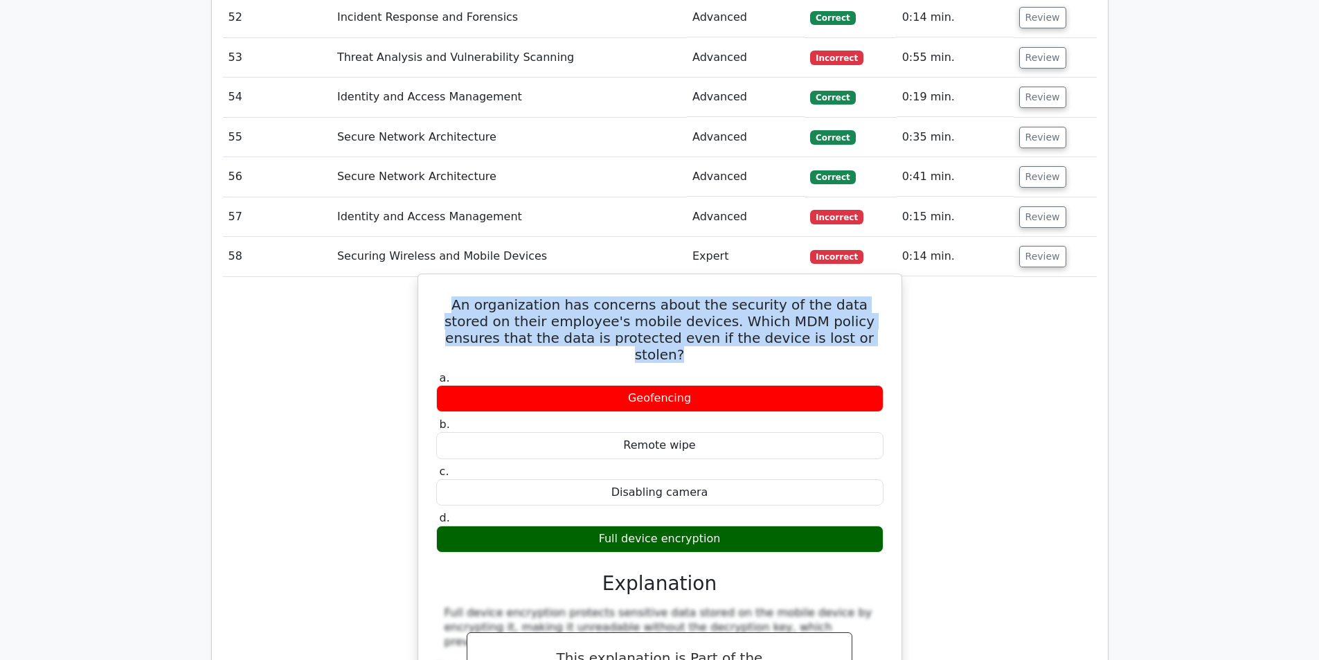
click at [638, 296] on h5 "An organization has concerns about the security of the data stored on their emp…" at bounding box center [660, 329] width 450 height 66
click at [687, 296] on h5 "An organization has concerns about the security of the data stored on their emp…" at bounding box center [660, 329] width 450 height 66
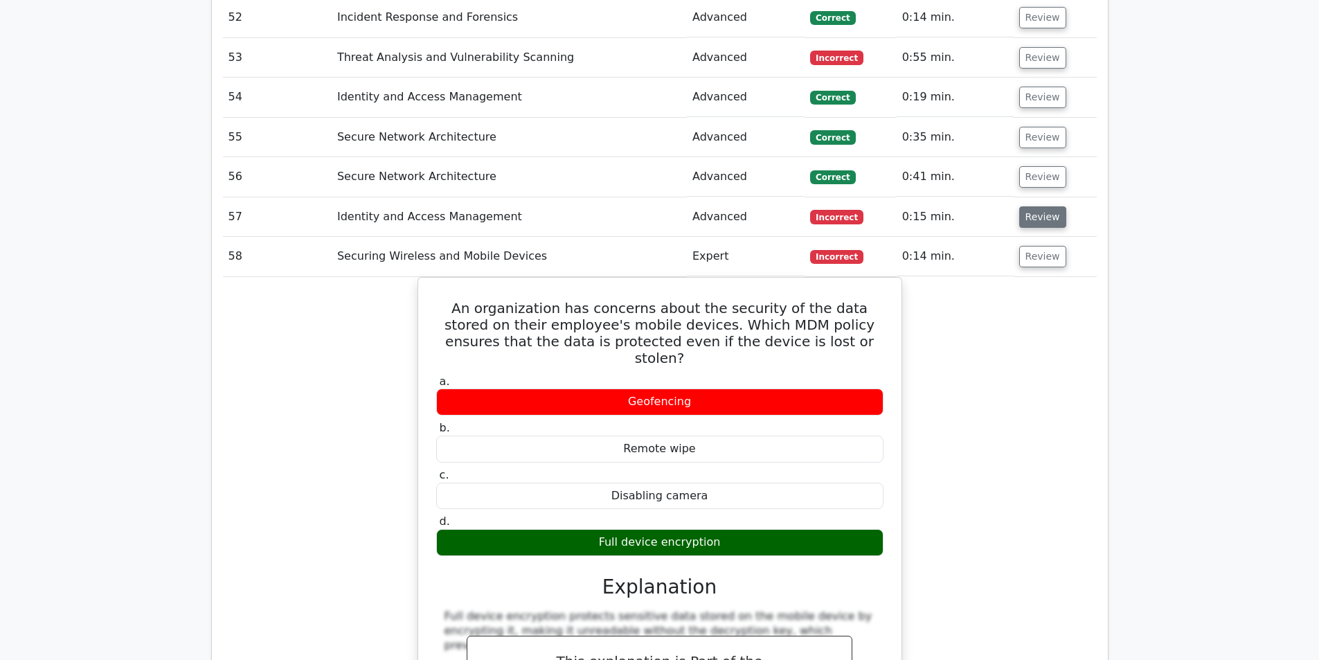
click at [1052, 206] on button "Review" at bounding box center [1042, 216] width 47 height 21
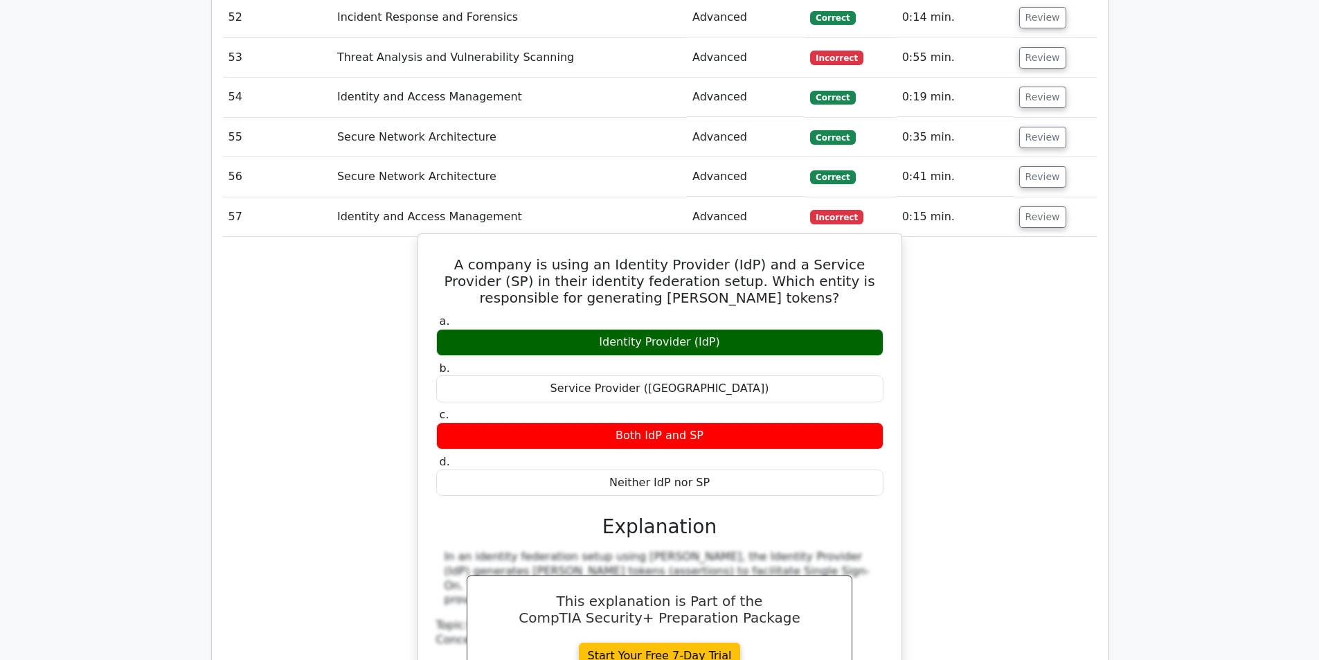
click at [604, 256] on h5 "A company is using an Identity Provider (IdP) and a Service Provider (SP) in th…" at bounding box center [660, 281] width 450 height 50
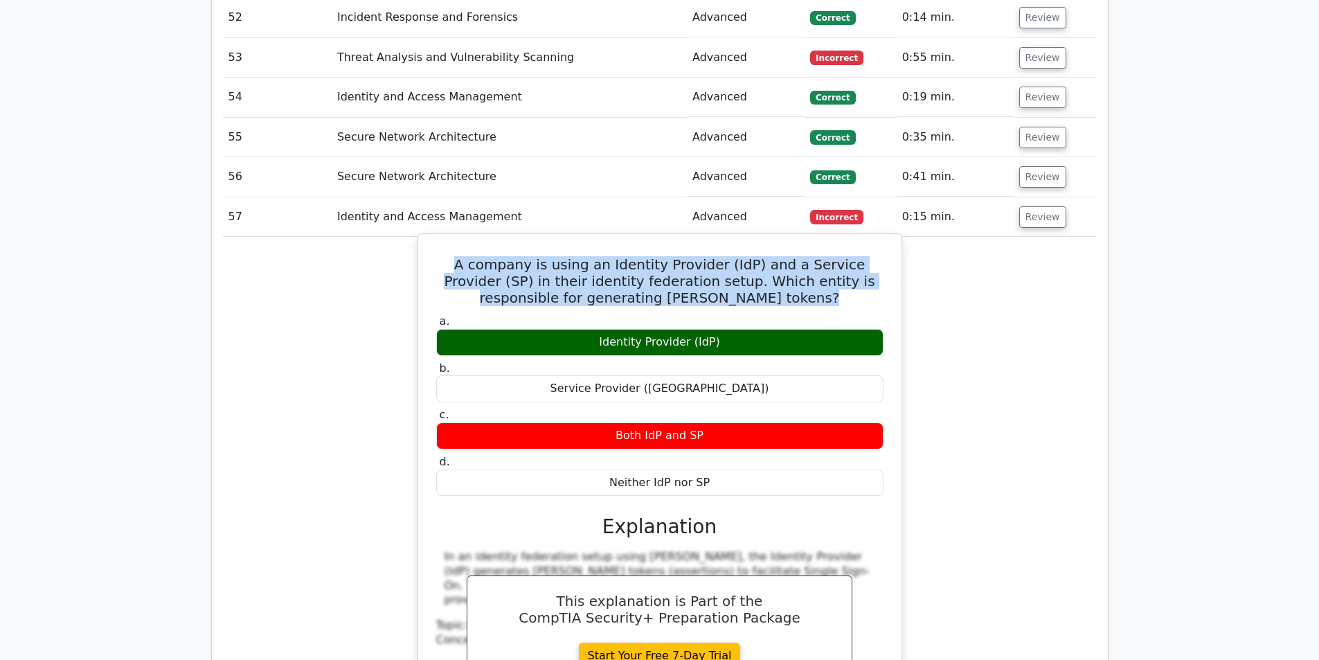
click at [604, 256] on h5 "A company is using an Identity Provider (IdP) and a Service Provider (SP) in th…" at bounding box center [660, 281] width 450 height 50
click at [663, 256] on h5 "A company is using an Identity Provider (IdP) and a Service Provider (SP) in th…" at bounding box center [660, 281] width 450 height 50
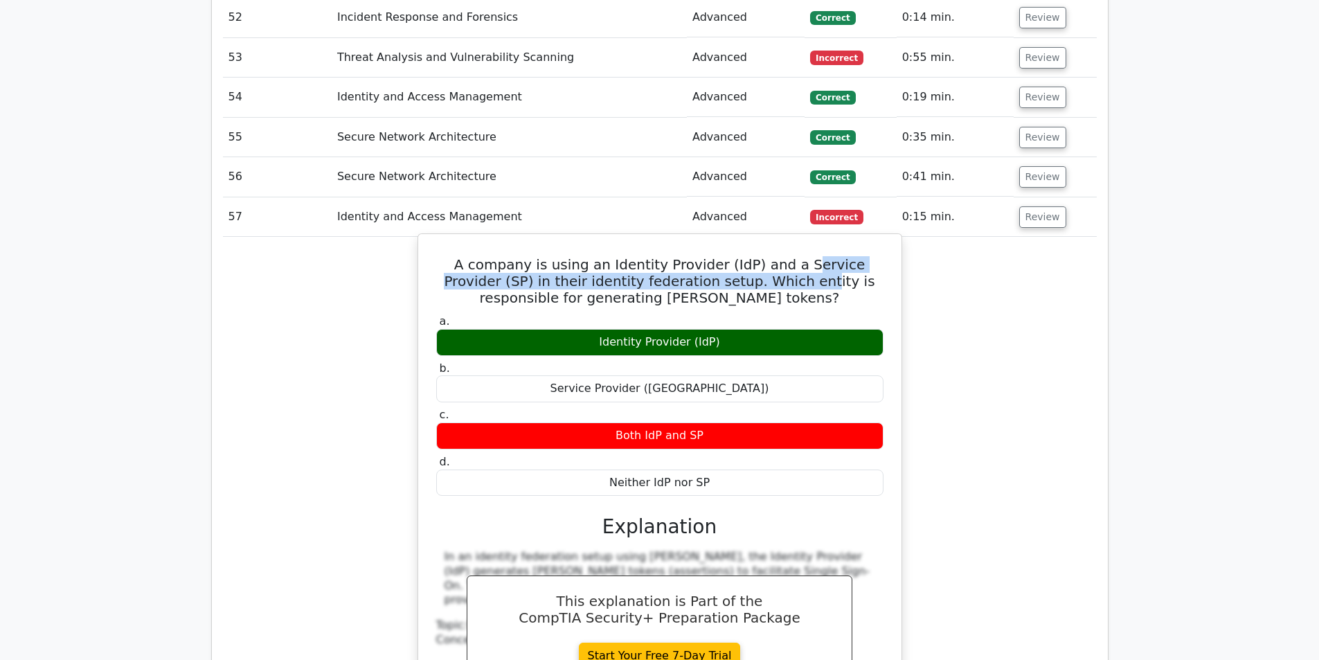
drag, startPoint x: 778, startPoint y: 181, endPoint x: 748, endPoint y: 203, distance: 37.3
click at [748, 256] on h5 "A company is using an Identity Provider (IdP) and a Service Provider (SP) in th…" at bounding box center [660, 281] width 450 height 50
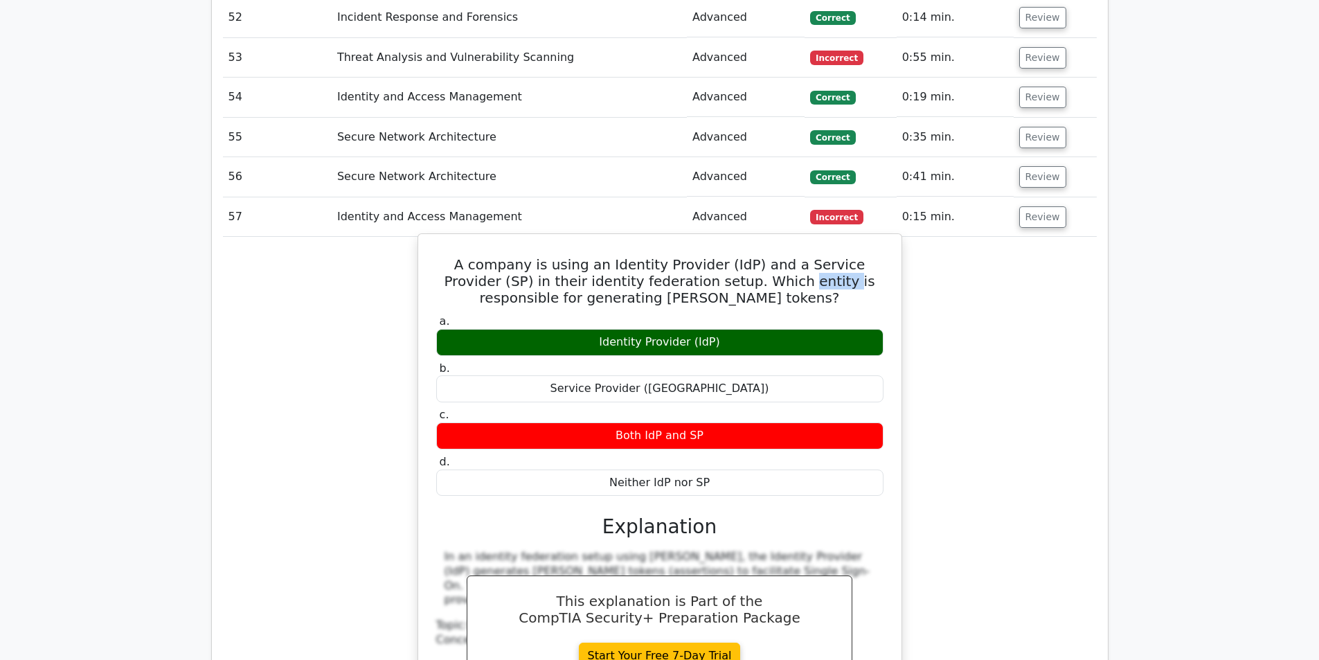
click at [747, 256] on h5 "A company is using an Identity Provider (IdP) and a Service Provider (SP) in th…" at bounding box center [660, 281] width 450 height 50
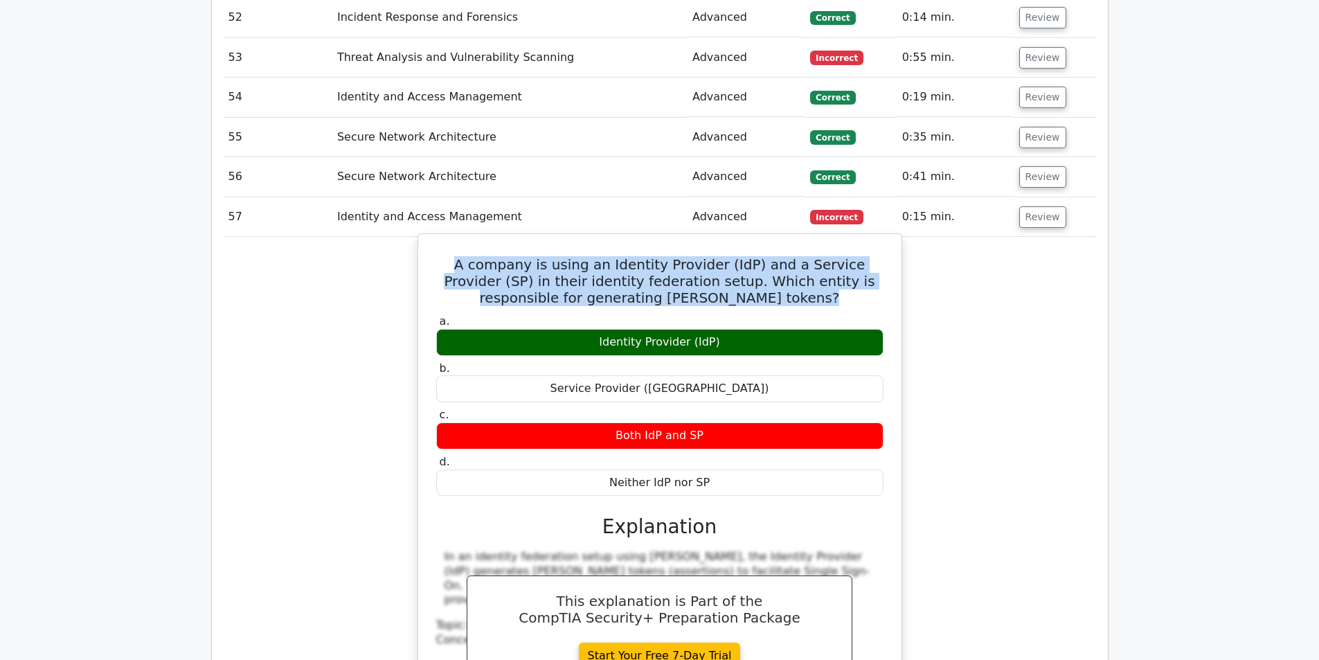
click at [747, 256] on h5 "A company is using an Identity Provider (IdP) and a Service Provider (SP) in th…" at bounding box center [660, 281] width 450 height 50
click at [705, 256] on h5 "A company is using an Identity Provider (IdP) and a Service Provider (SP) in th…" at bounding box center [660, 281] width 450 height 50
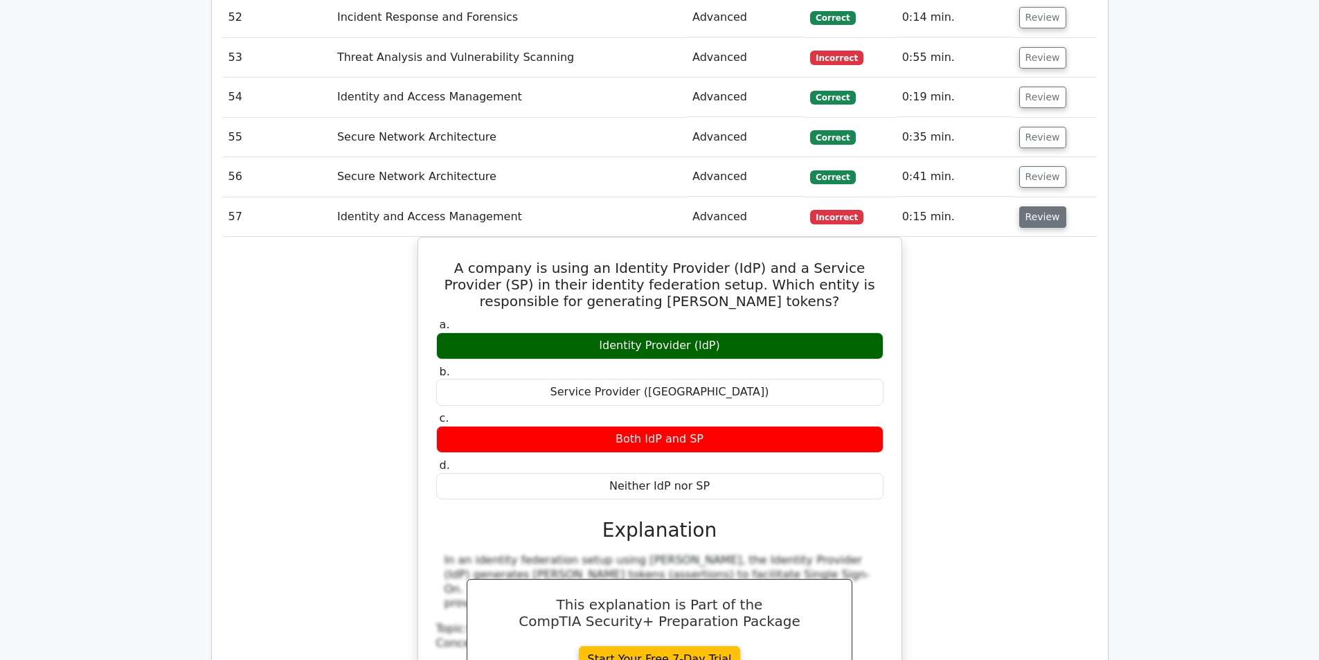
click at [1029, 206] on button "Review" at bounding box center [1042, 216] width 47 height 21
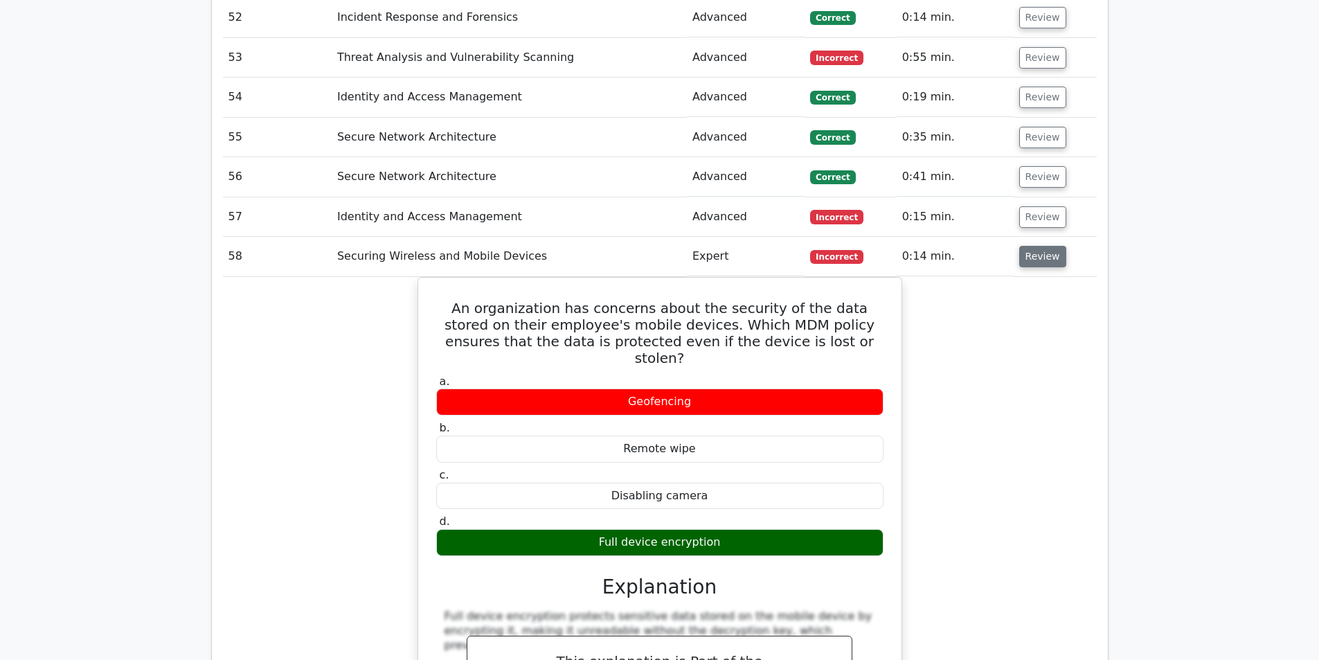
click at [1032, 246] on button "Review" at bounding box center [1042, 256] width 47 height 21
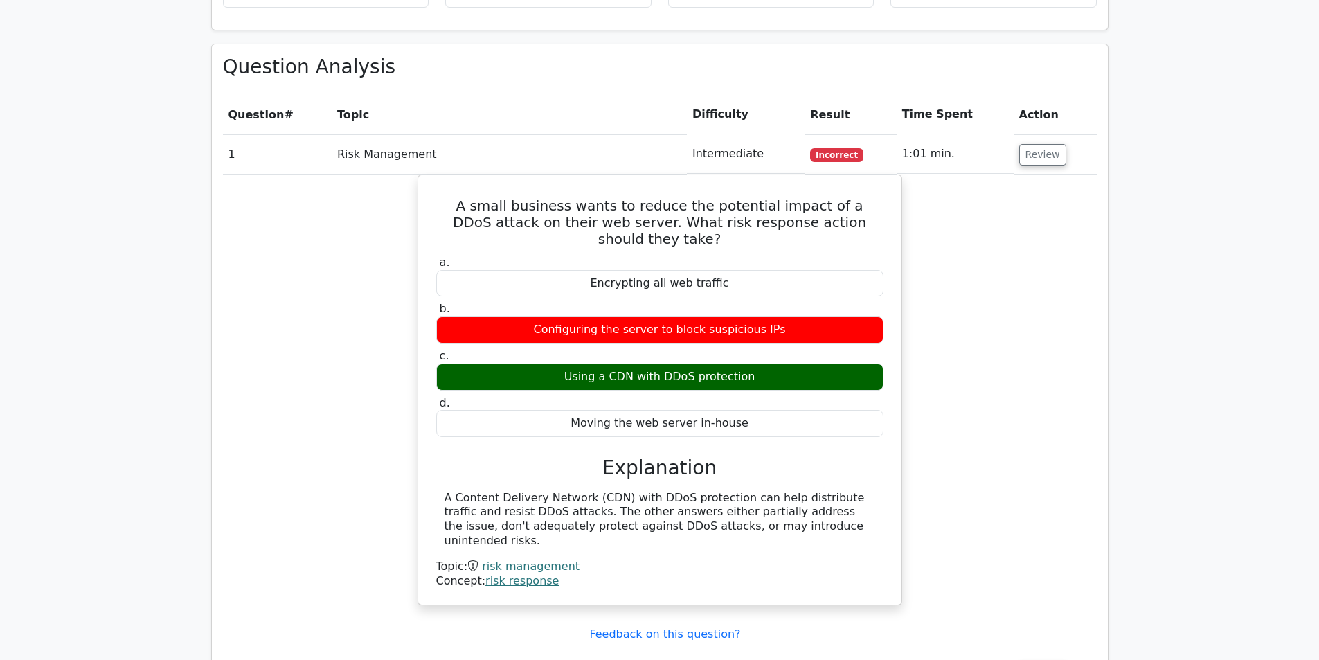
scroll to position [1662, 0]
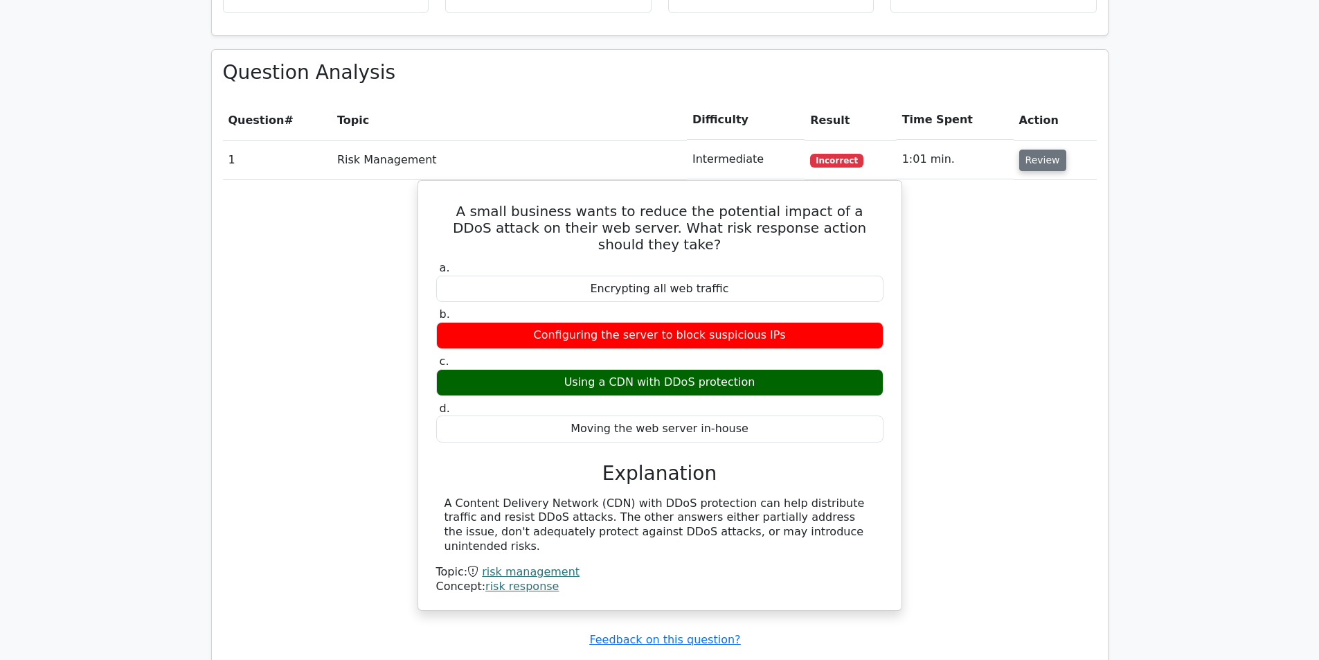
click at [1027, 150] on button "Review" at bounding box center [1042, 160] width 47 height 21
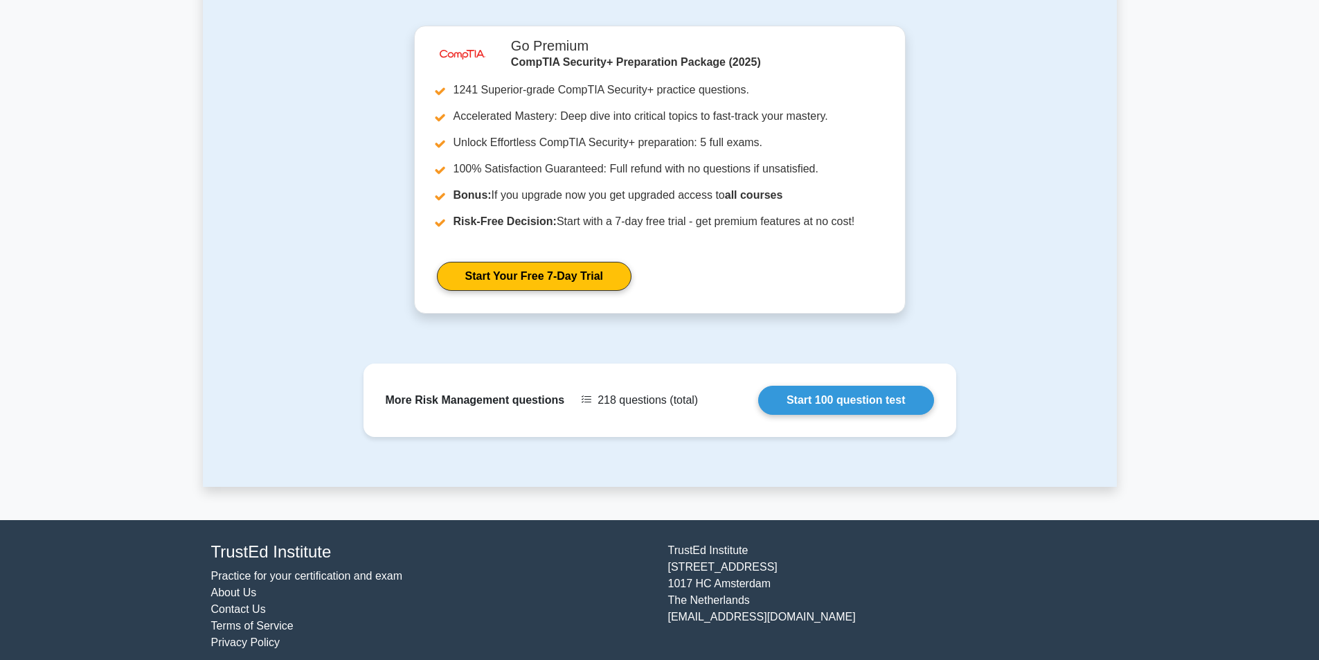
scroll to position [1094, 0]
